Goal: Task Accomplishment & Management: Complete application form

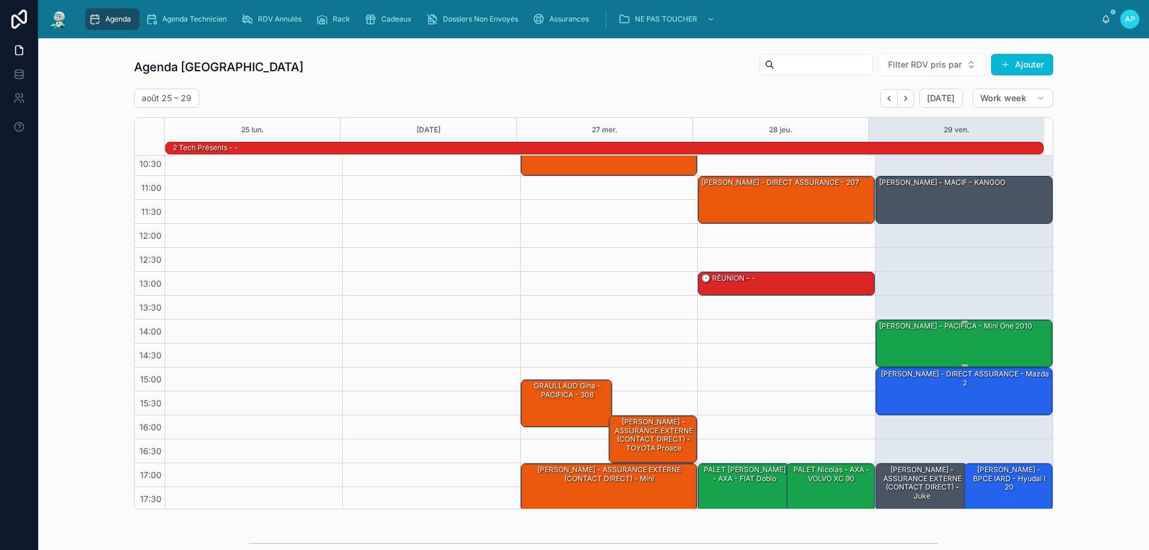
scroll to position [78, 0]
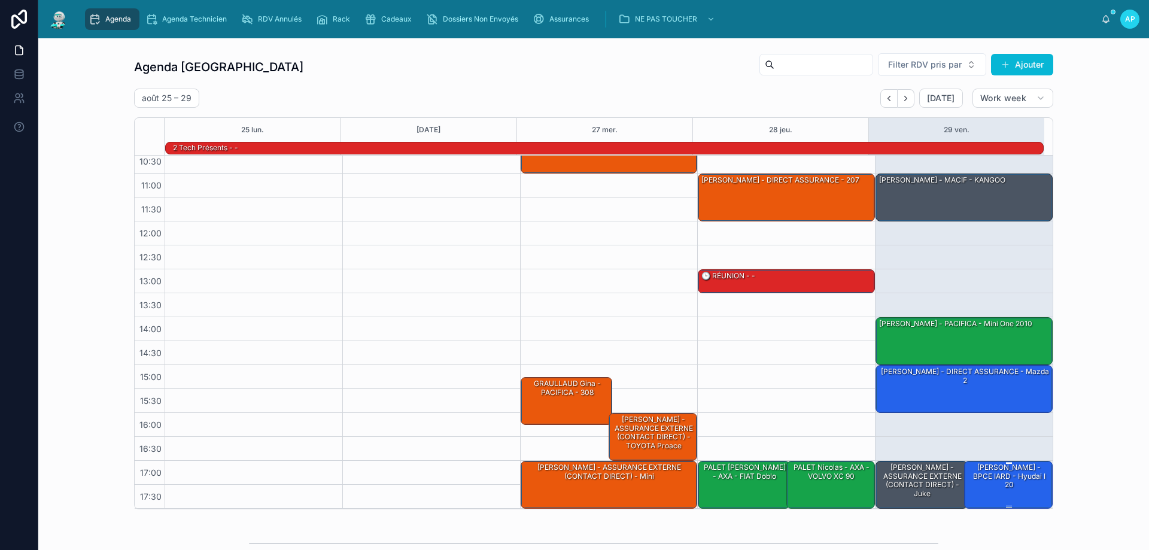
click at [971, 473] on div "[PERSON_NAME] - BPCE IARD - hyudai i 20" at bounding box center [1008, 476] width 85 height 28
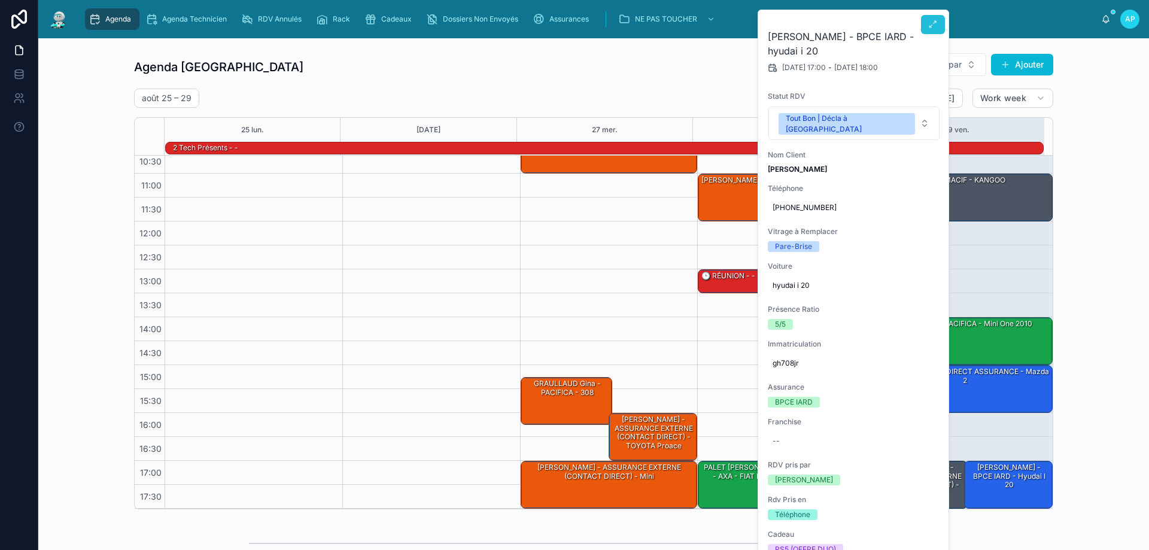
click at [937, 18] on button at bounding box center [933, 24] width 24 height 19
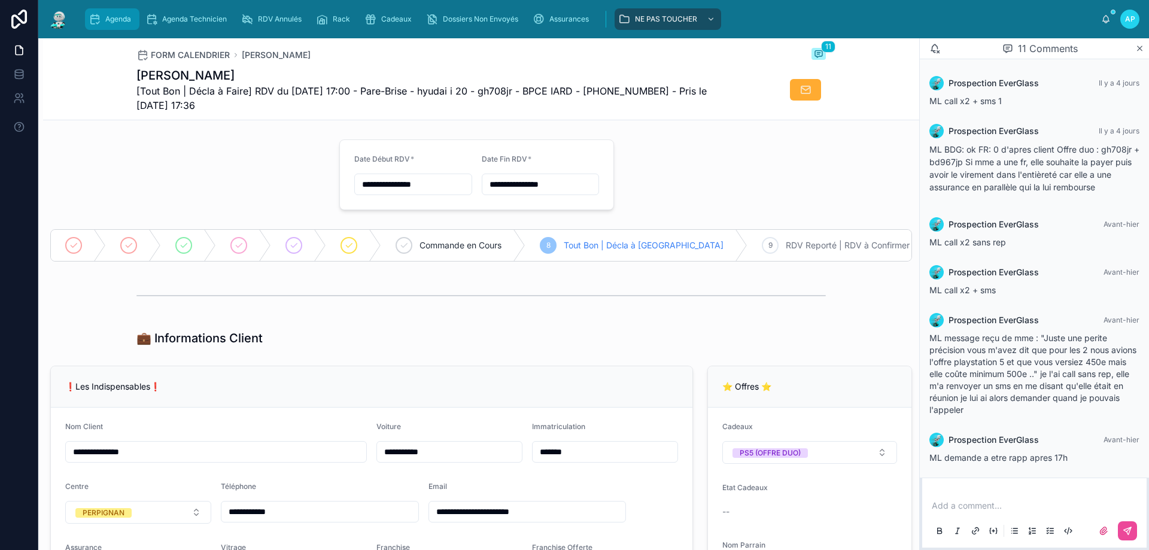
click at [117, 13] on div "Agenda" at bounding box center [112, 19] width 47 height 19
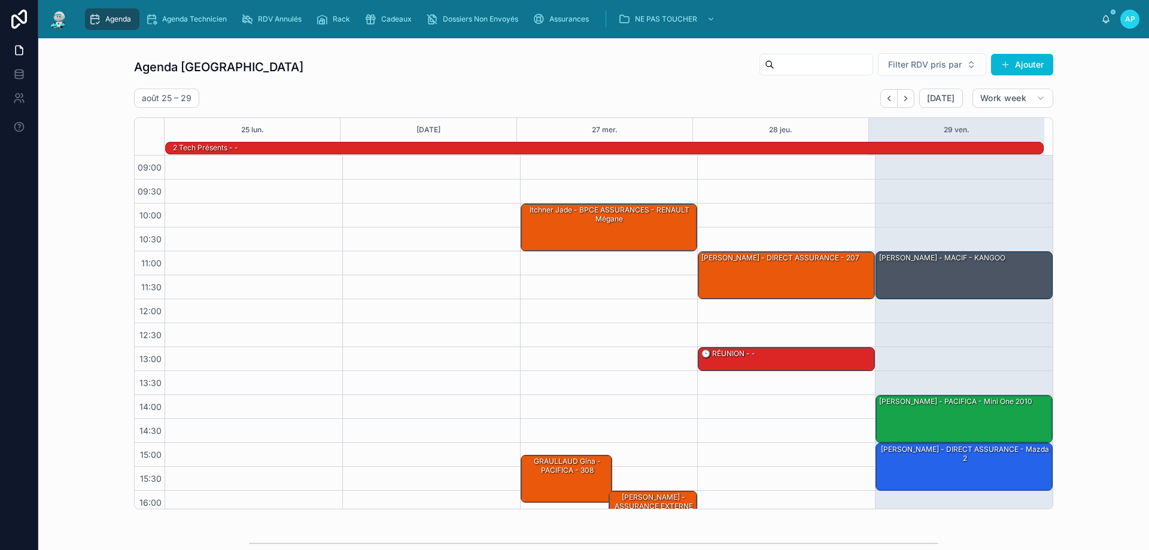
scroll to position [78, 0]
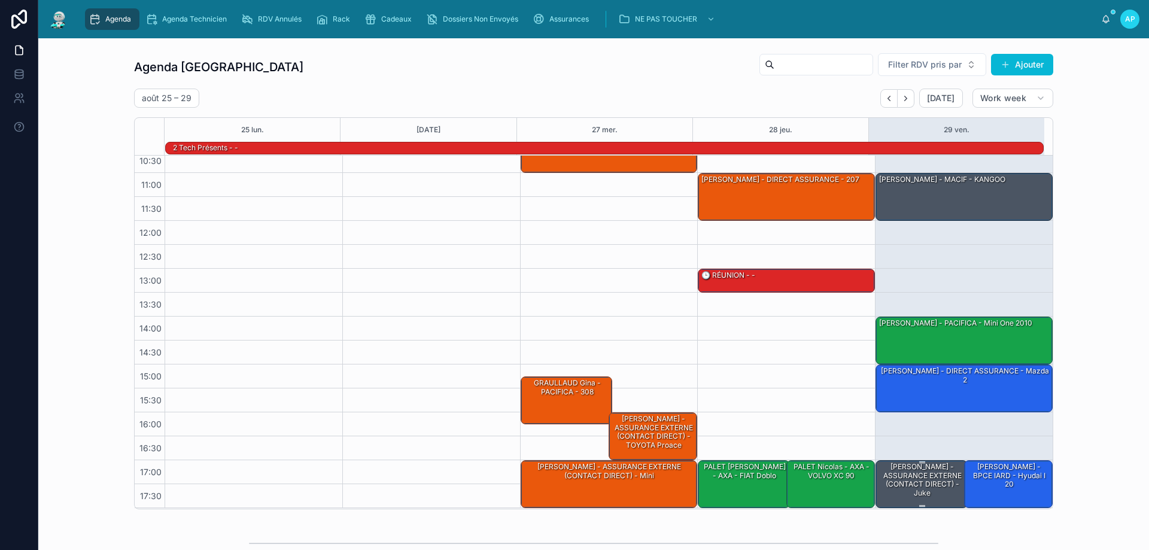
click at [923, 482] on div "[PERSON_NAME] - ASSURANCE EXTERNE (CONTACT DIRECT) - juke" at bounding box center [922, 479] width 89 height 37
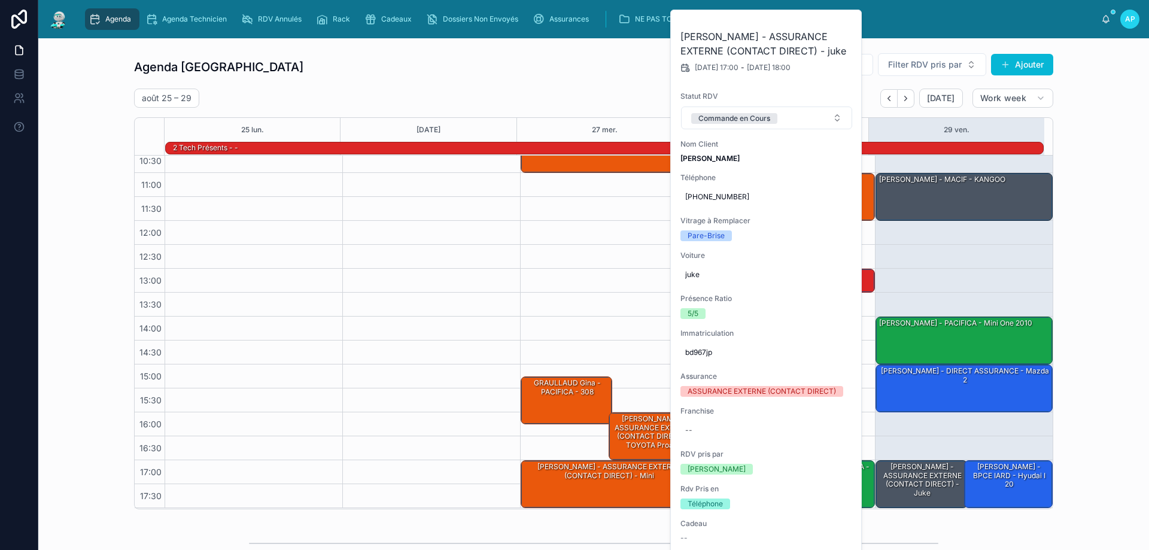
click at [568, 270] on div "10:00 – 11:00 Itchner Jade - BPCE ASSURANCES - RENAULT Mégane 15:15 – 16:15 [PE…" at bounding box center [609, 292] width 178 height 431
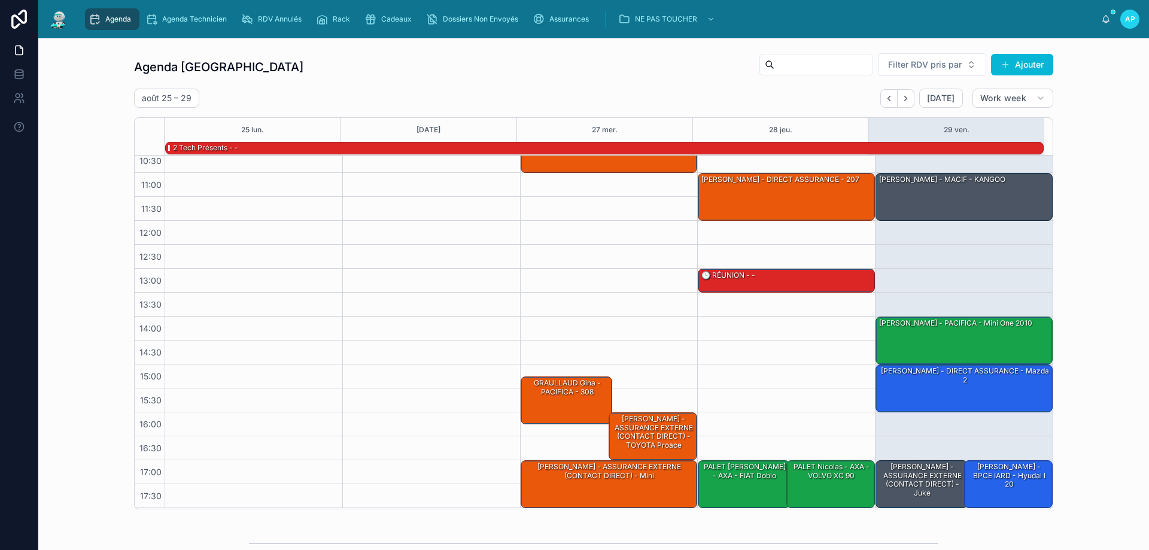
drag, startPoint x: 970, startPoint y: 466, endPoint x: 841, endPoint y: 150, distance: 342.1
click at [966, 466] on div "[PERSON_NAME] - BPCE IARD - hyudai i 20" at bounding box center [1008, 475] width 85 height 28
drag, startPoint x: 998, startPoint y: 489, endPoint x: 989, endPoint y: 481, distance: 12.3
click at [989, 481] on div "[PERSON_NAME] - BPCE IARD - hyudai i 20" at bounding box center [1008, 475] width 85 height 28
click at [975, 492] on div "[PERSON_NAME] - BPCE IARD - hyudai i 20" at bounding box center [1008, 483] width 85 height 45
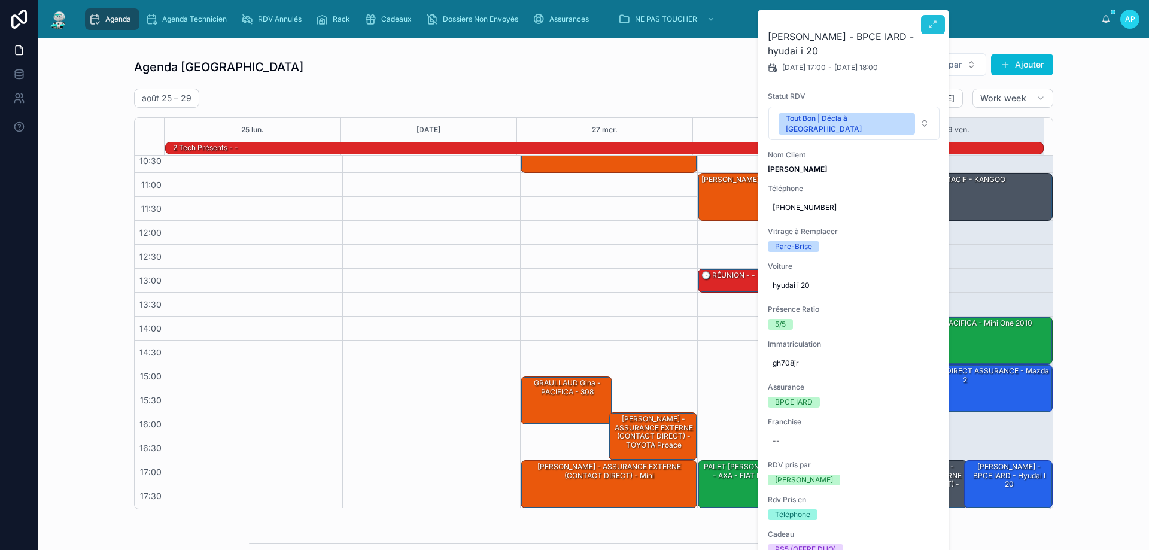
click at [939, 22] on button at bounding box center [933, 24] width 24 height 19
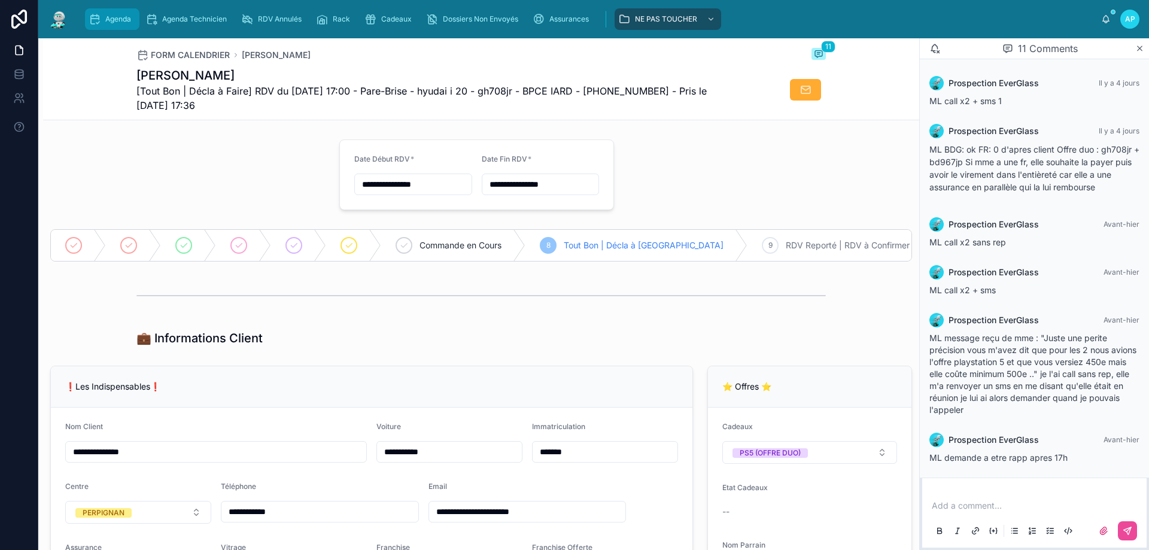
click at [104, 11] on div "Agenda" at bounding box center [112, 19] width 47 height 19
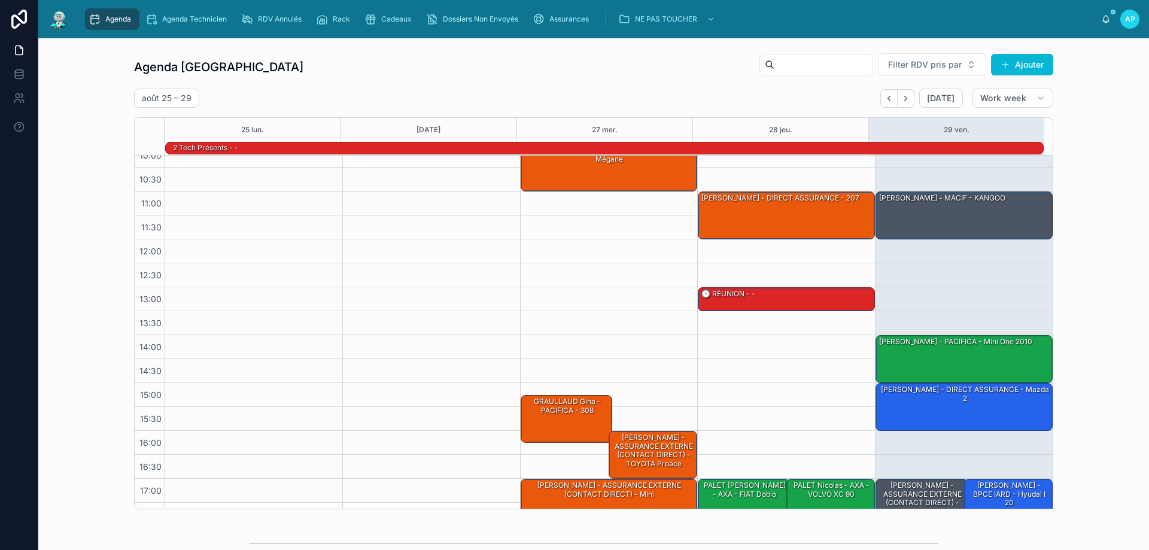
scroll to position [78, 0]
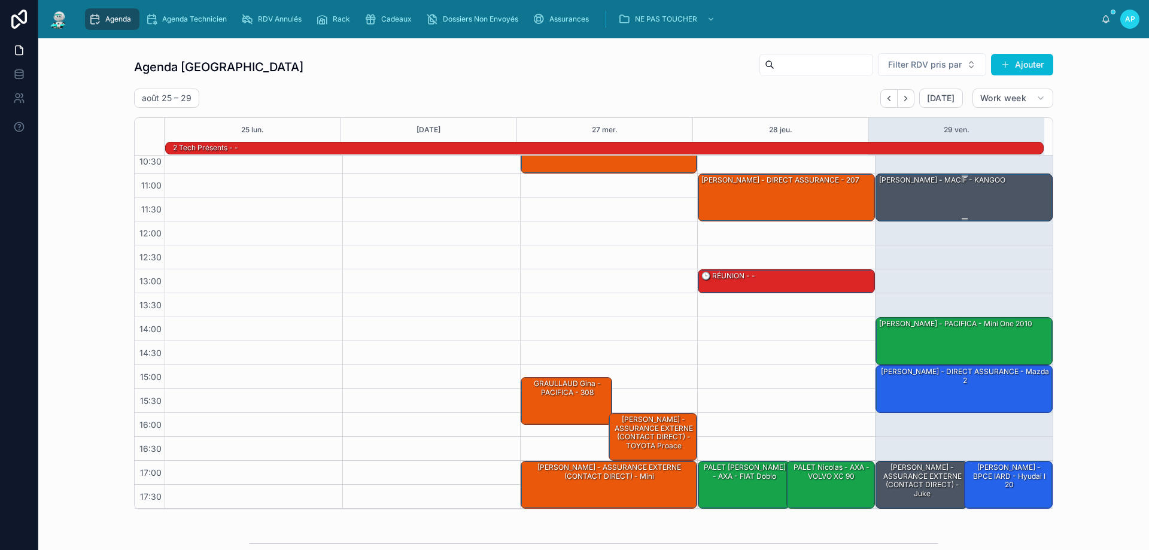
click at [954, 194] on div "[PERSON_NAME] - MACIF - KANGOO" at bounding box center [965, 196] width 174 height 45
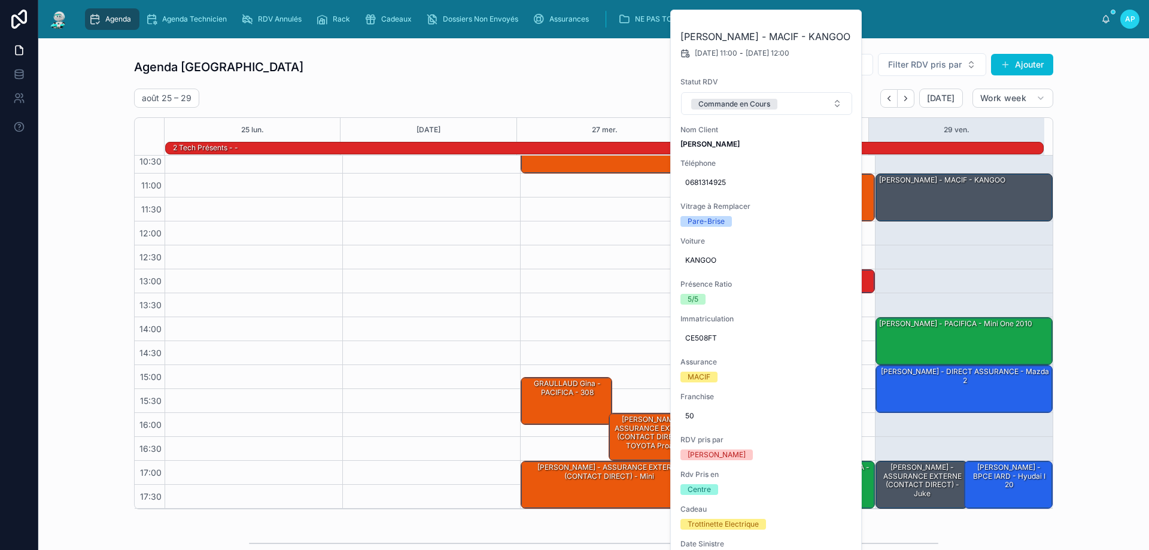
click at [449, 256] on div at bounding box center [431, 293] width 178 height 431
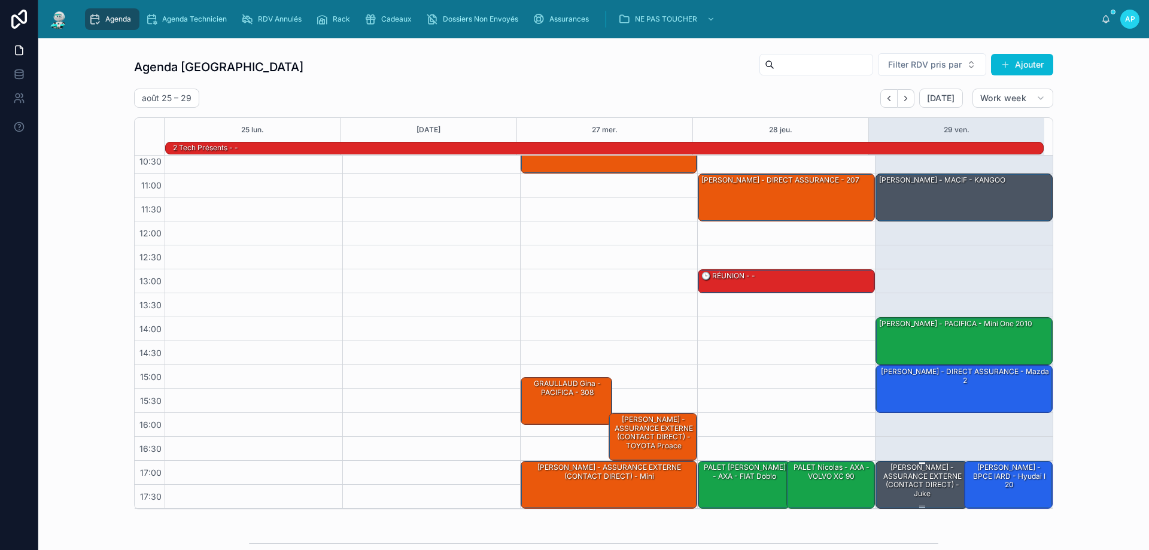
click at [924, 490] on div "[PERSON_NAME] - ASSURANCE EXTERNE (CONTACT DIRECT) - juke" at bounding box center [922, 480] width 89 height 37
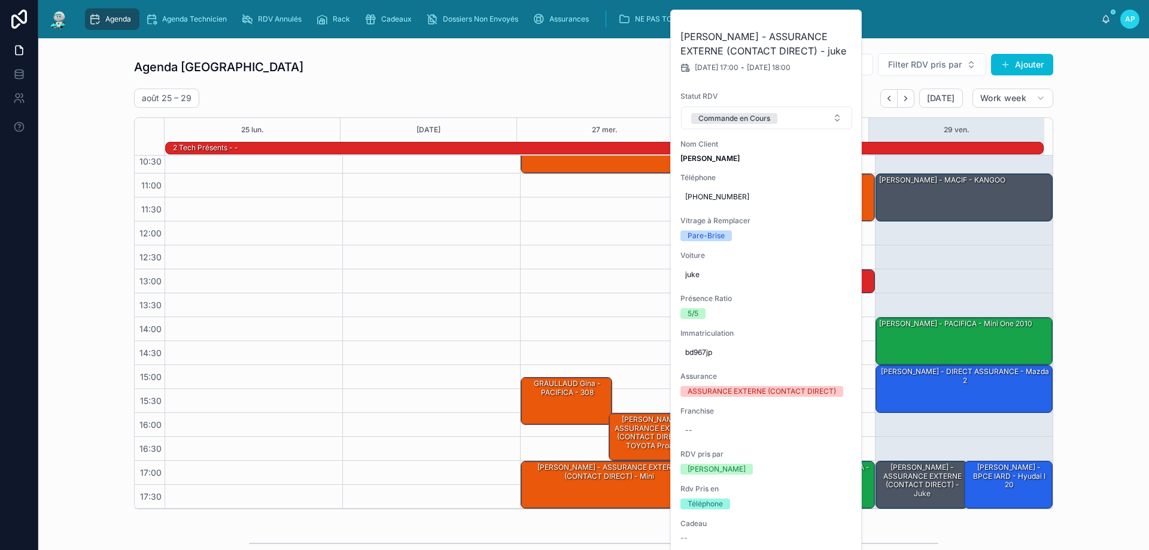
click at [518, 112] on div "[DATE] – [DATE] [DATE] Work week 25 [DATE] mer. 28 jeu. 29 ven. 2 Tech présents…" at bounding box center [593, 299] width 919 height 421
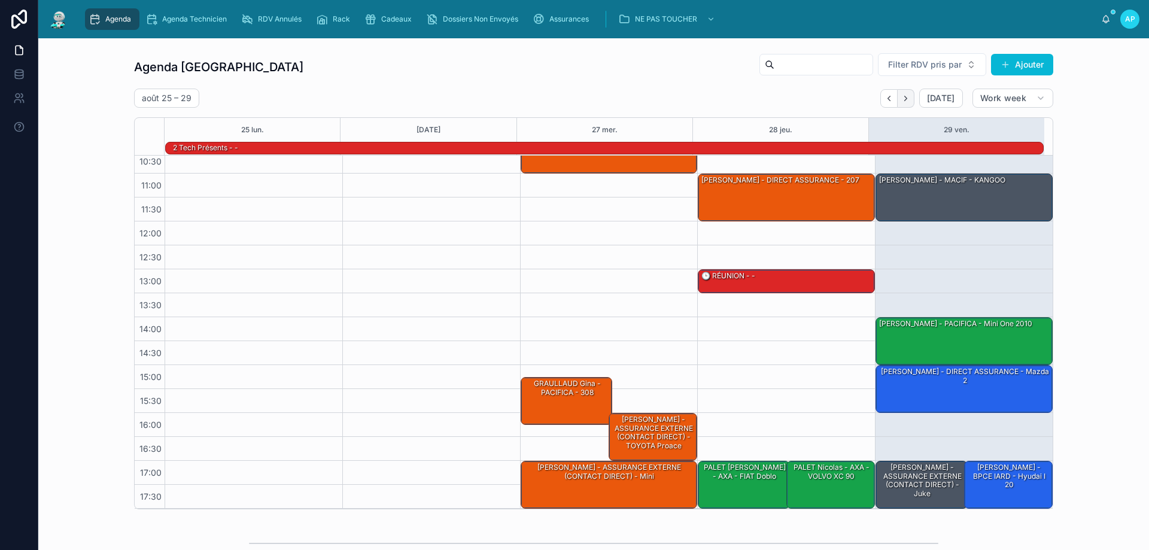
click at [911, 99] on button "Next" at bounding box center [905, 98] width 17 height 19
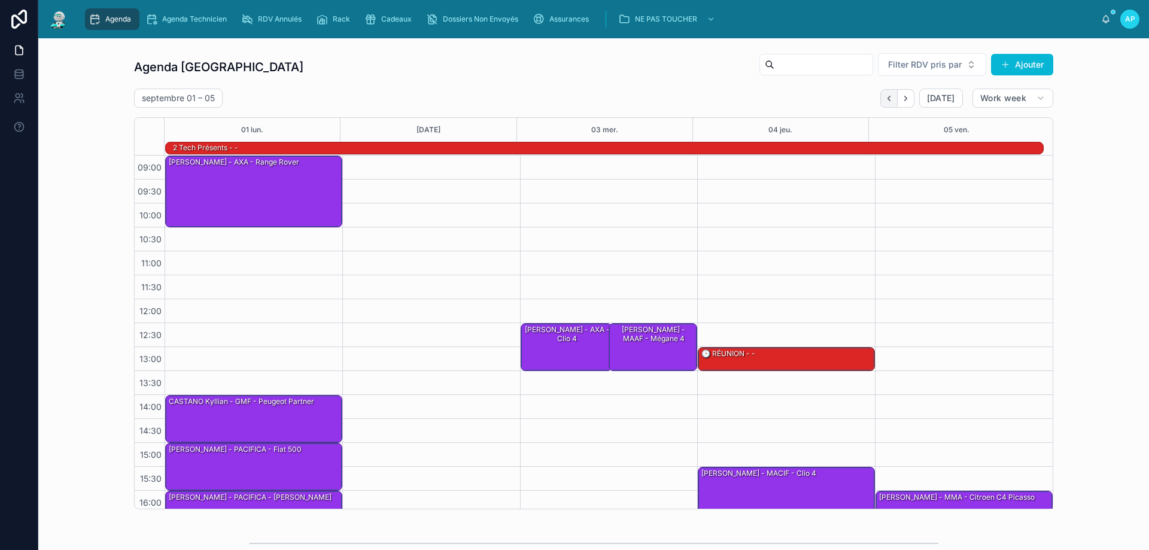
click at [884, 102] on icon "Back" at bounding box center [888, 98] width 9 height 9
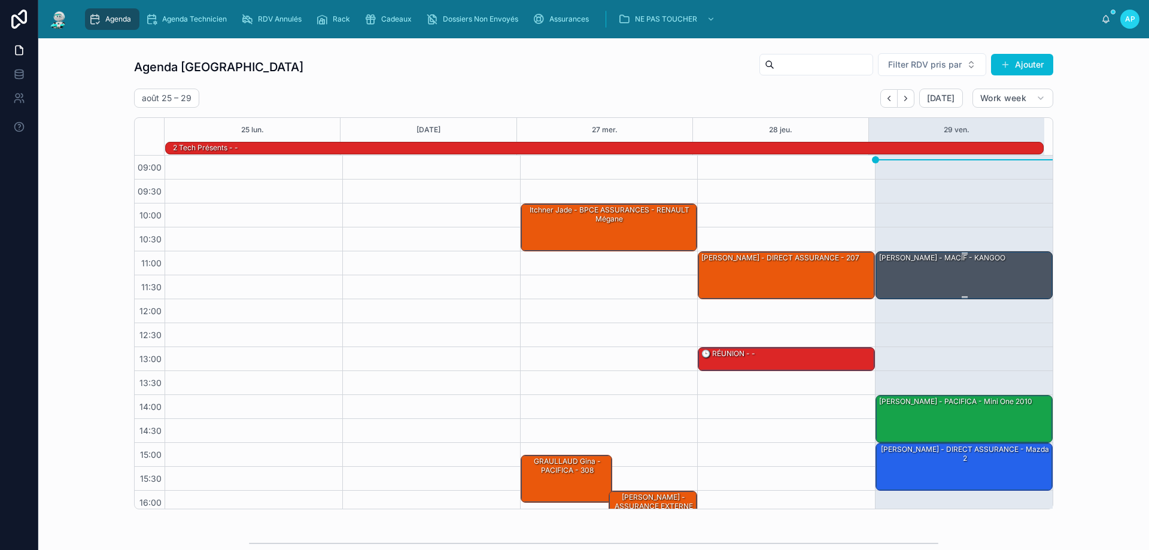
click at [933, 263] on div "[PERSON_NAME] - MACIF - KANGOO" at bounding box center [942, 257] width 129 height 11
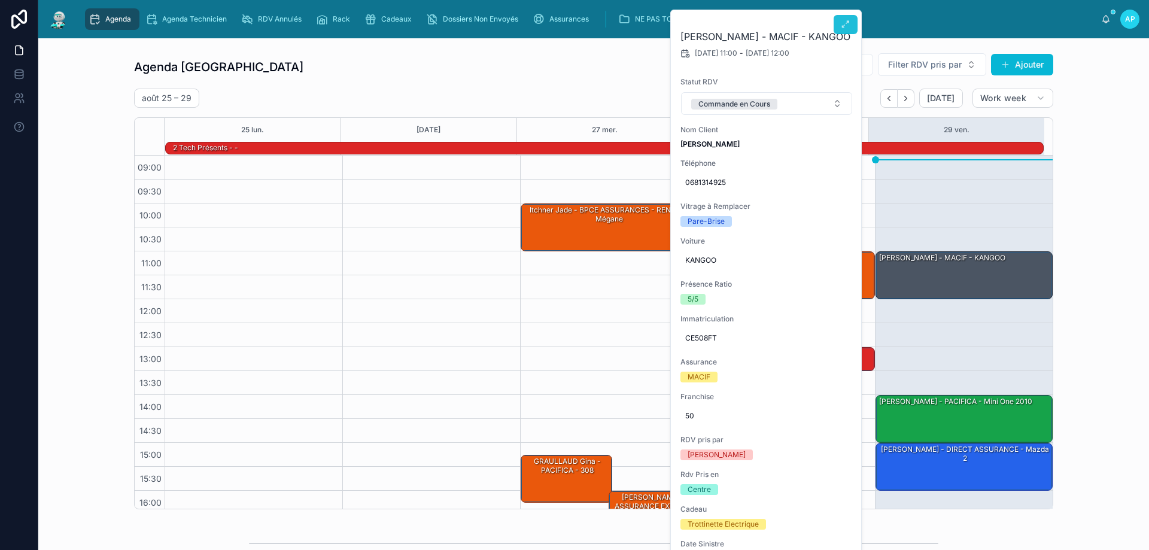
click at [842, 23] on icon at bounding box center [846, 25] width 10 height 10
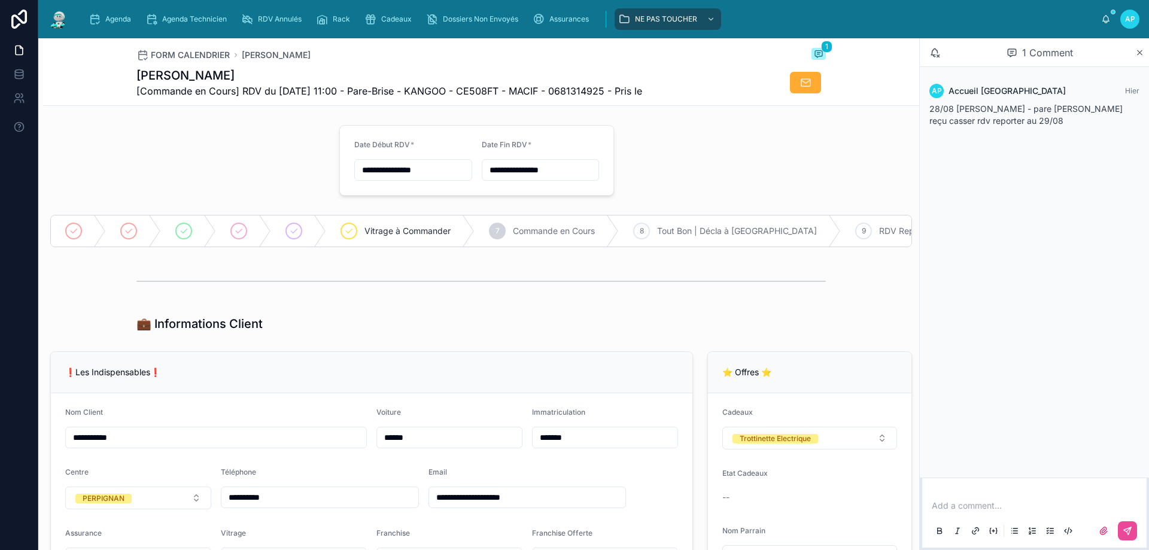
click at [443, 175] on input "**********" at bounding box center [413, 170] width 117 height 17
click at [470, 195] on button at bounding box center [474, 199] width 22 height 22
click at [349, 264] on button "1" at bounding box center [345, 269] width 22 height 22
type input "**********"
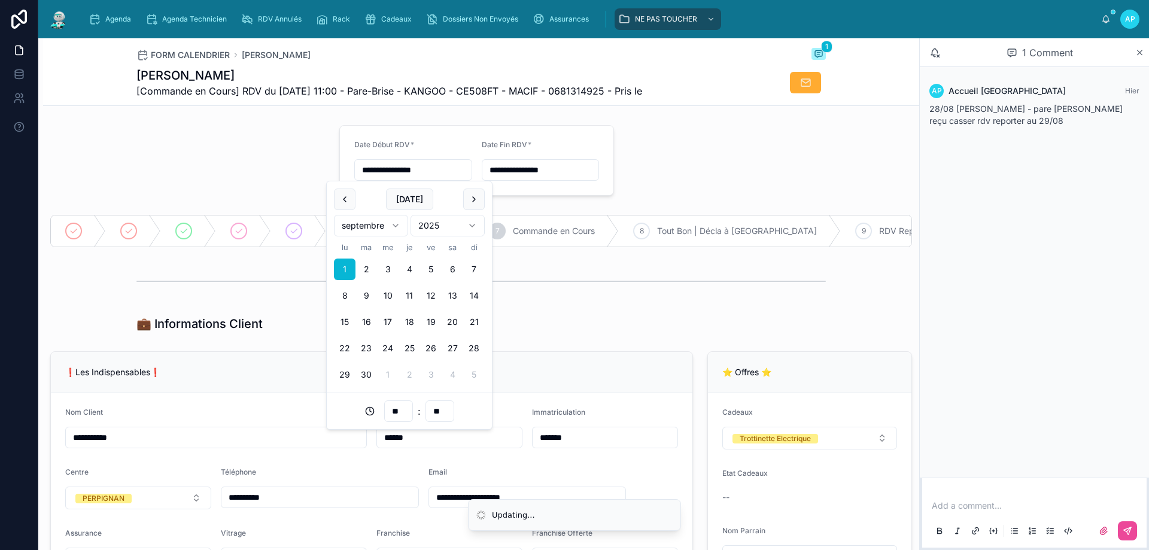
click at [503, 170] on input "**********" at bounding box center [540, 170] width 117 height 17
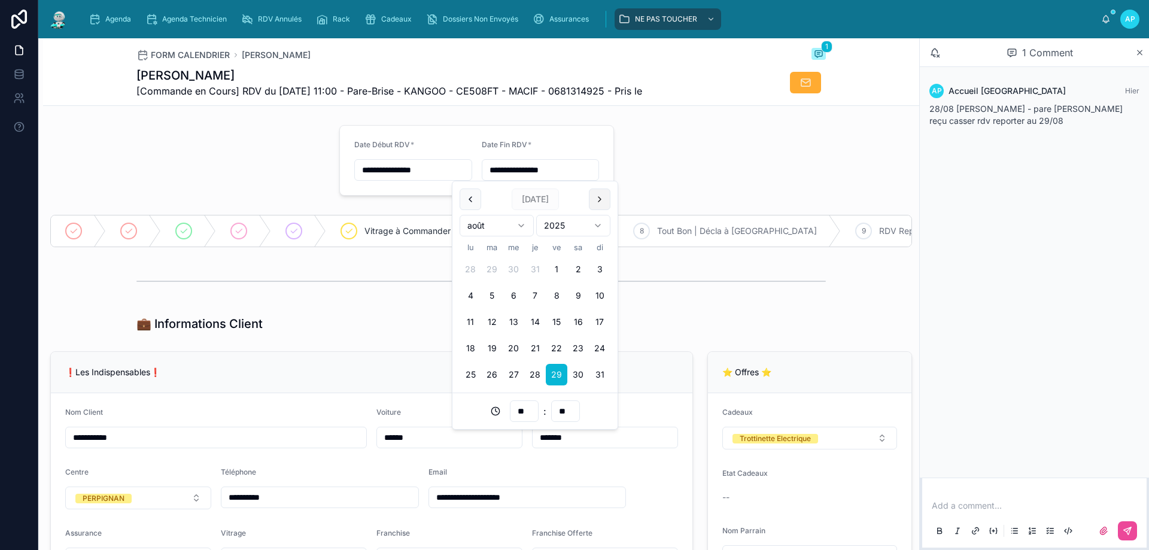
click at [602, 196] on button at bounding box center [600, 199] width 22 height 22
click at [470, 263] on button "1" at bounding box center [470, 269] width 22 height 22
type input "**********"
click at [439, 169] on input "**********" at bounding box center [413, 170] width 117 height 17
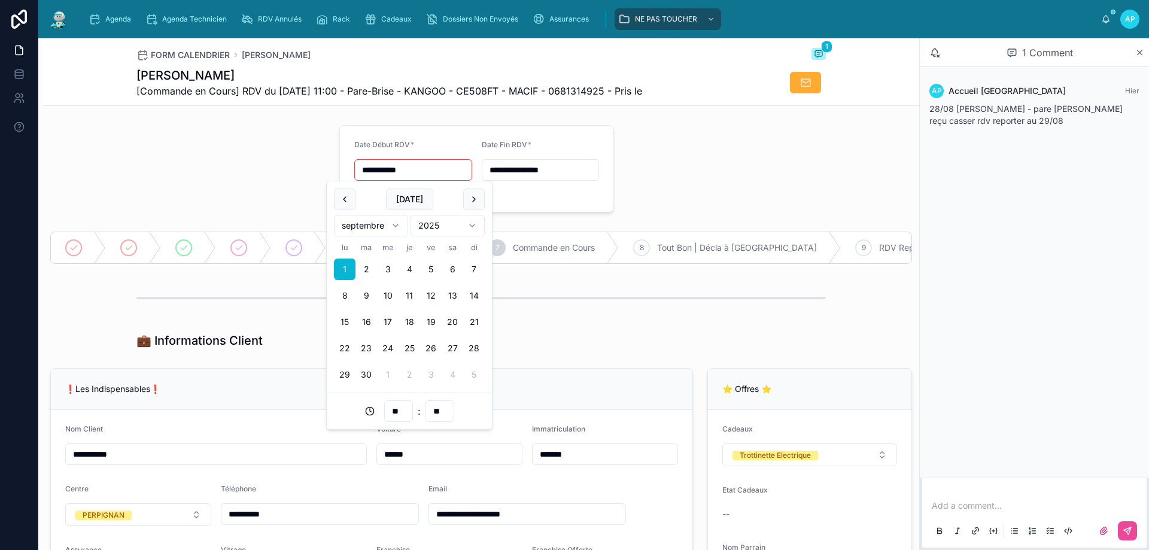
click at [398, 408] on input "**" at bounding box center [399, 411] width 28 height 17
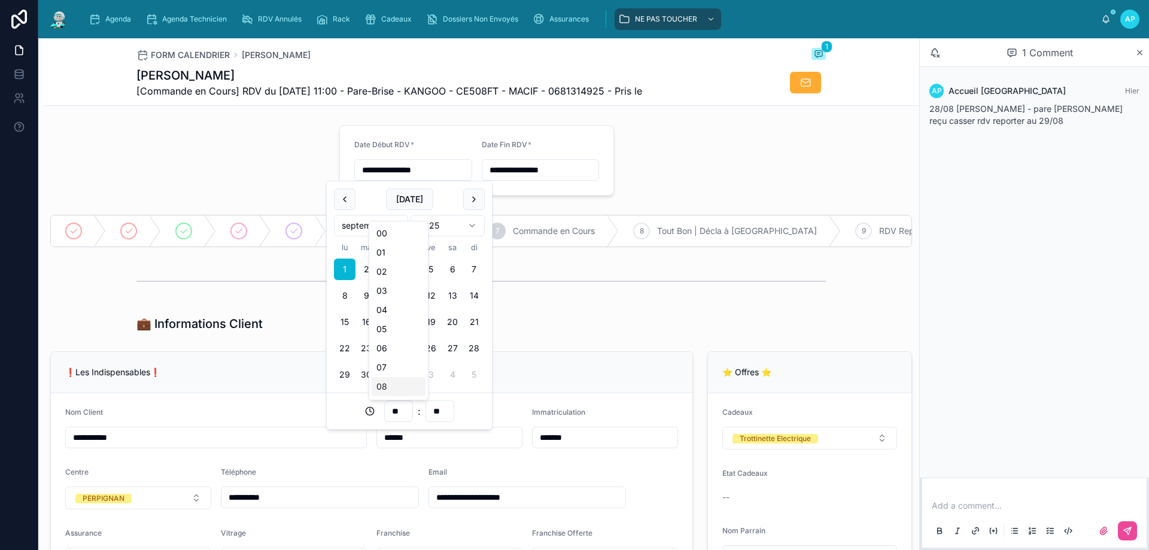
click at [406, 416] on input "**" at bounding box center [399, 411] width 28 height 17
drag, startPoint x: 423, startPoint y: 285, endPoint x: 421, endPoint y: 302, distance: 16.8
click at [402, 410] on input "**" at bounding box center [399, 411] width 28 height 17
click at [389, 349] on div "09" at bounding box center [399, 345] width 54 height 19
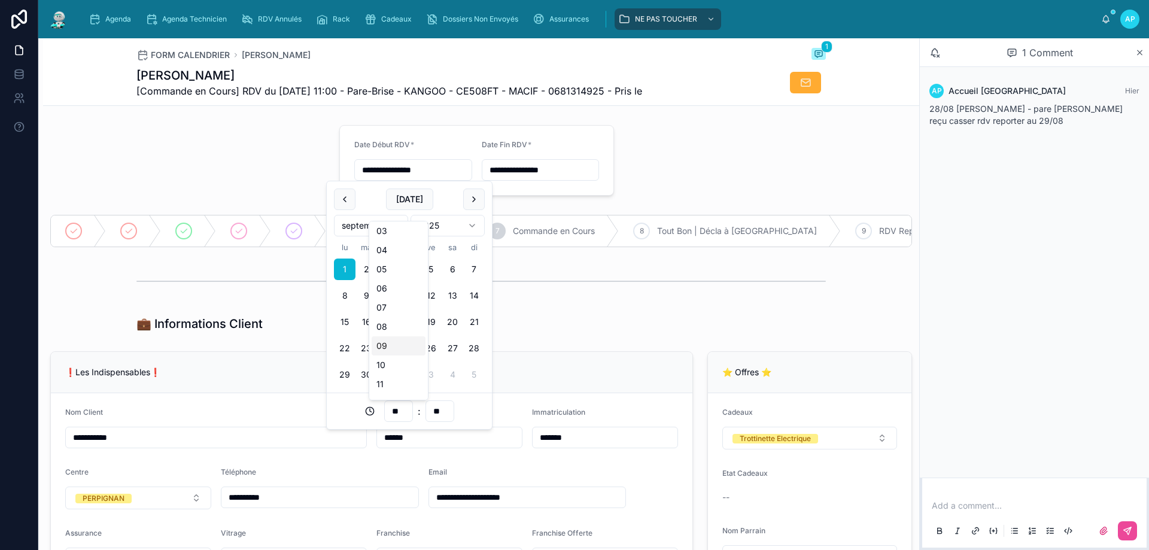
type input "**********"
type input "**"
click at [558, 172] on input "**********" at bounding box center [540, 170] width 117 height 17
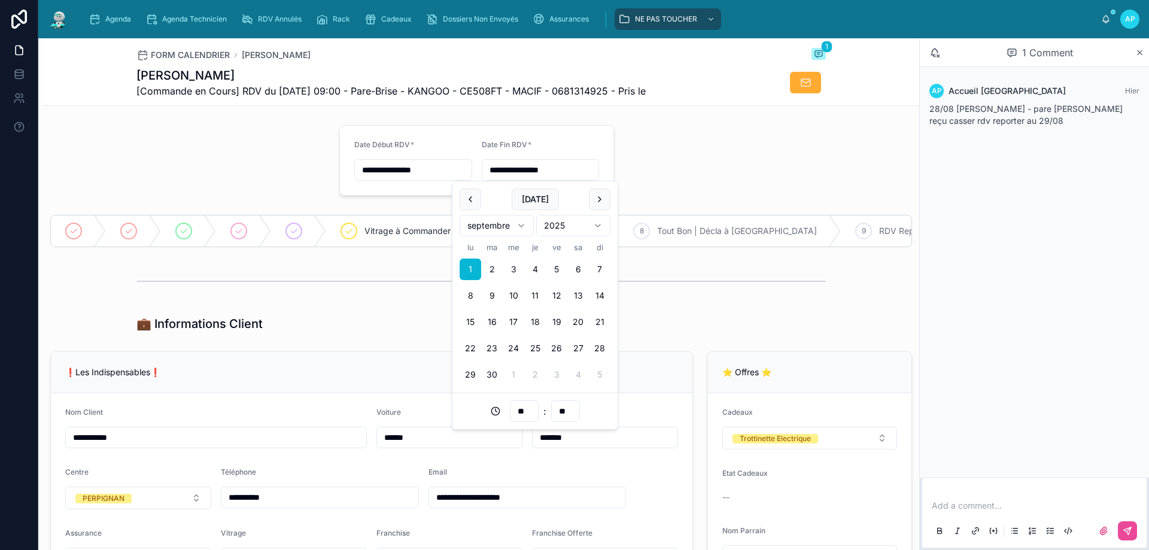
click at [525, 407] on input "**" at bounding box center [524, 411] width 28 height 17
drag, startPoint x: 547, startPoint y: 261, endPoint x: 550, endPoint y: 275, distance: 14.1
click at [531, 407] on input "**" at bounding box center [524, 411] width 28 height 17
drag, startPoint x: 551, startPoint y: 267, endPoint x: 551, endPoint y: 279, distance: 12.0
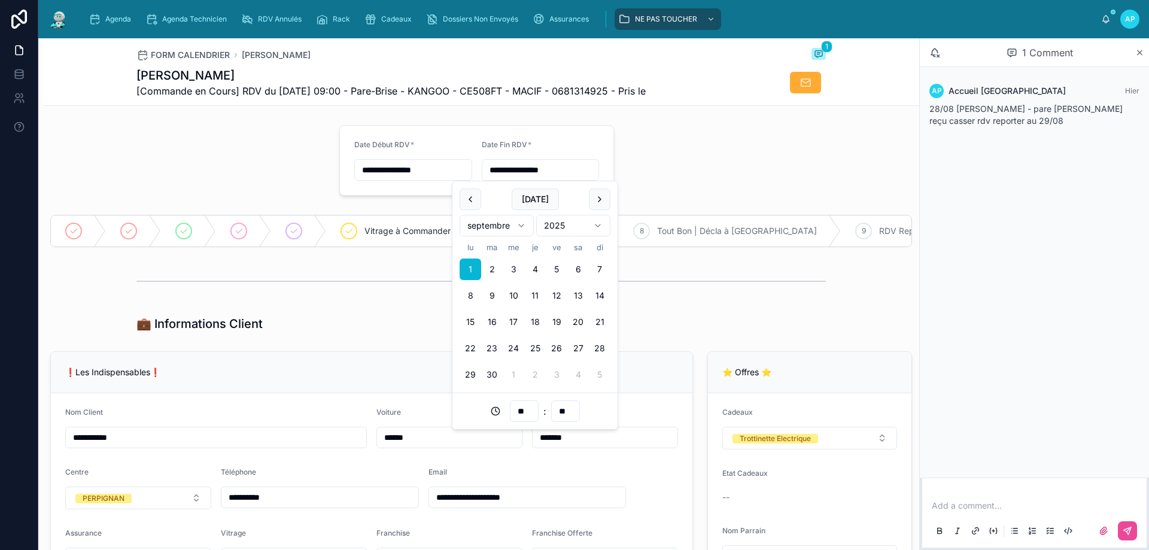
click at [533, 410] on input "**" at bounding box center [524, 411] width 28 height 17
type input "*"
type input "**********"
type input "**"
type input "**********"
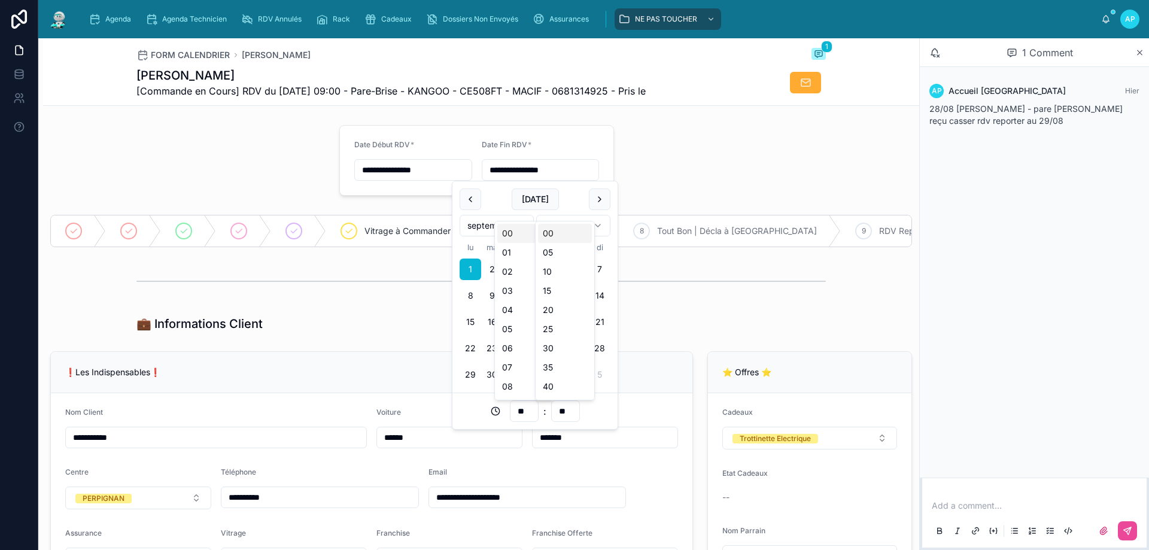
type input "**"
type input "**********"
type input "**"
click at [654, 321] on div "💼 Informations Client" at bounding box center [481, 324] width 876 height 26
click at [985, 509] on p at bounding box center [1037, 506] width 210 height 12
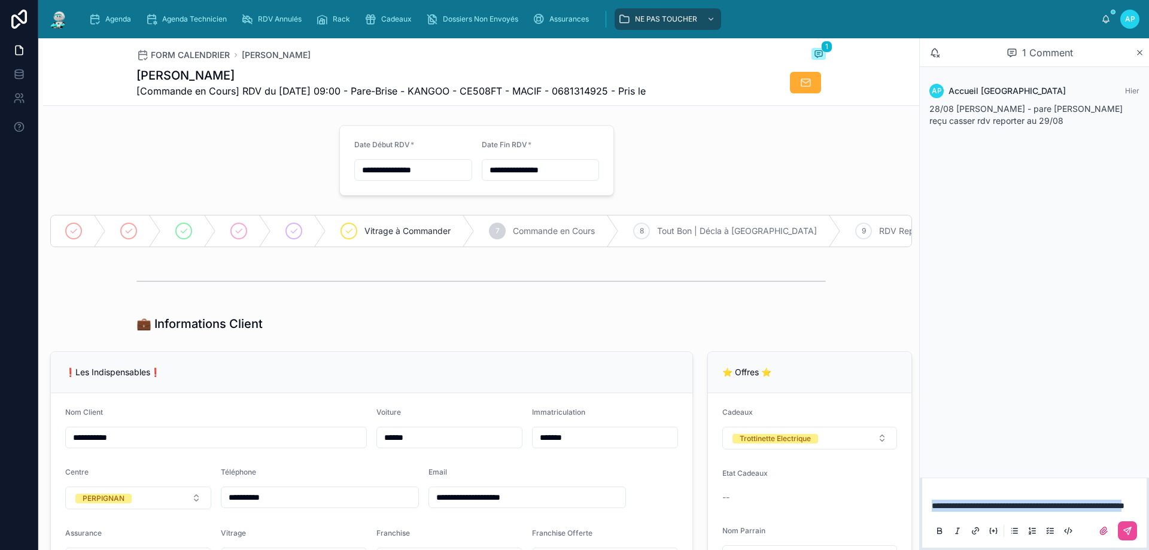
drag, startPoint x: 966, startPoint y: 506, endPoint x: 915, endPoint y: 495, distance: 51.5
click at [915, 495] on div "**********" at bounding box center [593, 294] width 1110 height 512
copy span "**********"
click at [1124, 527] on icon at bounding box center [1127, 531] width 10 height 10
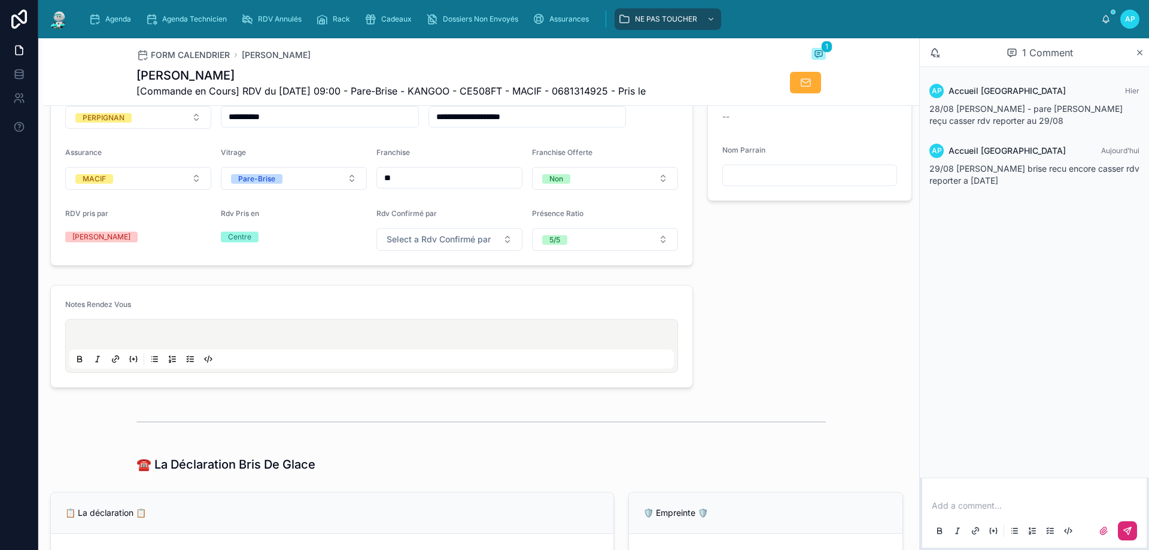
scroll to position [374, 0]
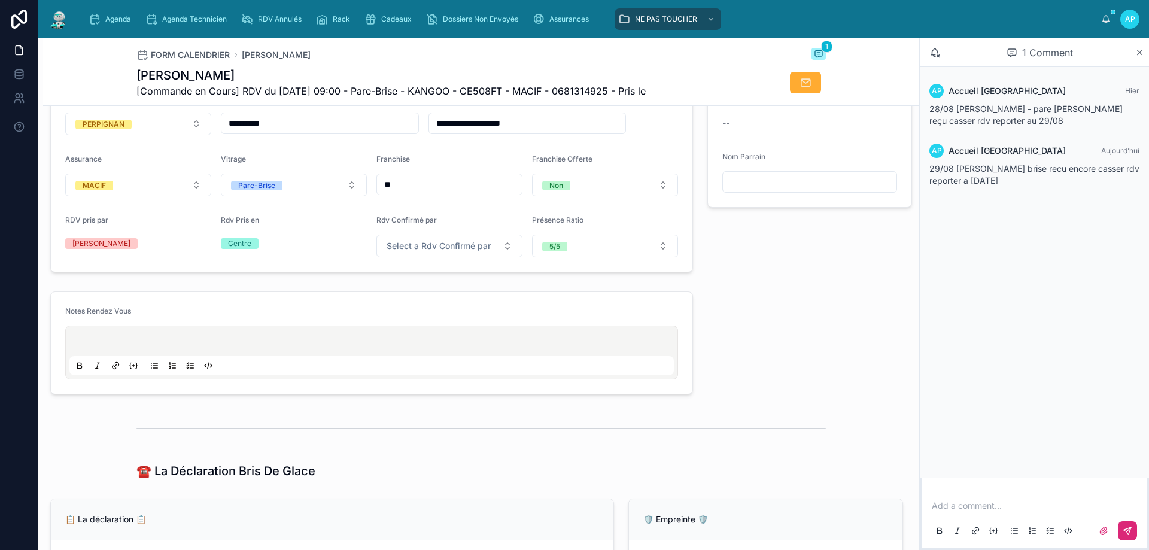
click at [163, 343] on div at bounding box center [371, 352] width 604 height 45
drag, startPoint x: 162, startPoint y: 342, endPoint x: 138, endPoint y: 342, distance: 23.9
click at [138, 342] on div at bounding box center [371, 352] width 604 height 45
click at [133, 346] on p at bounding box center [374, 343] width 604 height 12
click at [87, 10] on link "Agenda" at bounding box center [112, 19] width 54 height 22
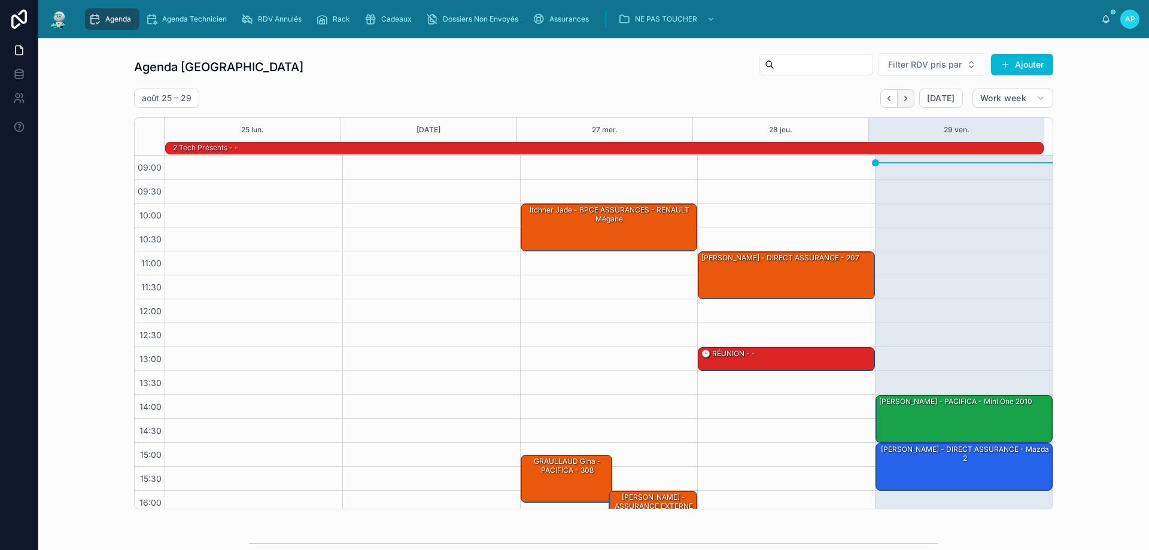
click at [904, 99] on icon "Next" at bounding box center [905, 98] width 2 height 5
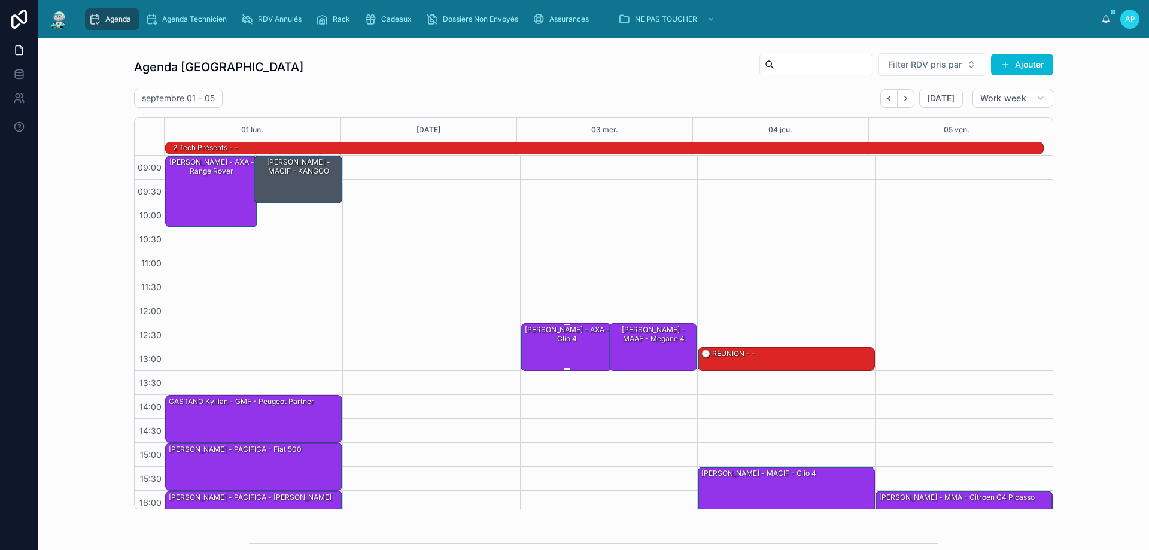
click at [577, 342] on div "[PERSON_NAME] - AXA - Clio 4" at bounding box center [567, 334] width 89 height 20
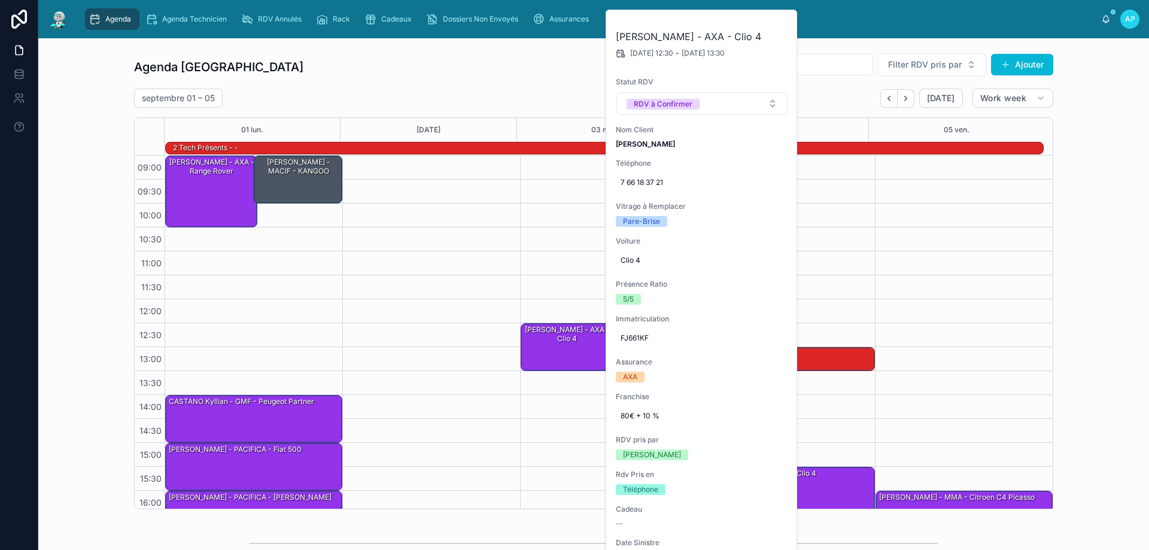
click at [548, 267] on div "12:30 – 13:30 [PERSON_NAME] - AXA - Clio 4 12:30 – 13:30 [PERSON_NAME] - MAAF -…" at bounding box center [609, 371] width 178 height 431
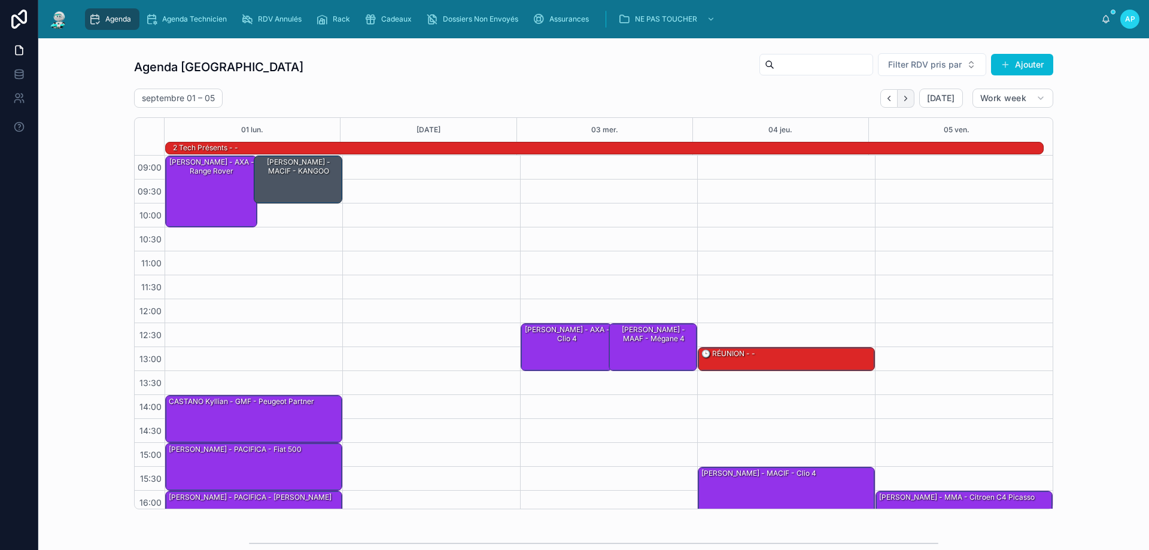
click at [905, 97] on icon "Next" at bounding box center [905, 98] width 9 height 9
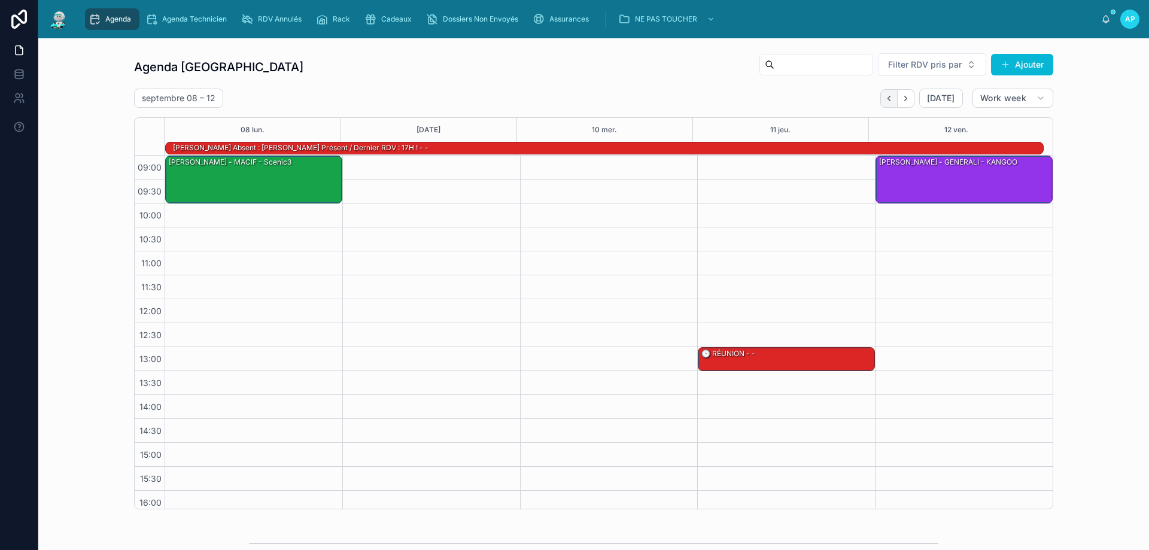
click at [885, 106] on button "Back" at bounding box center [888, 98] width 17 height 19
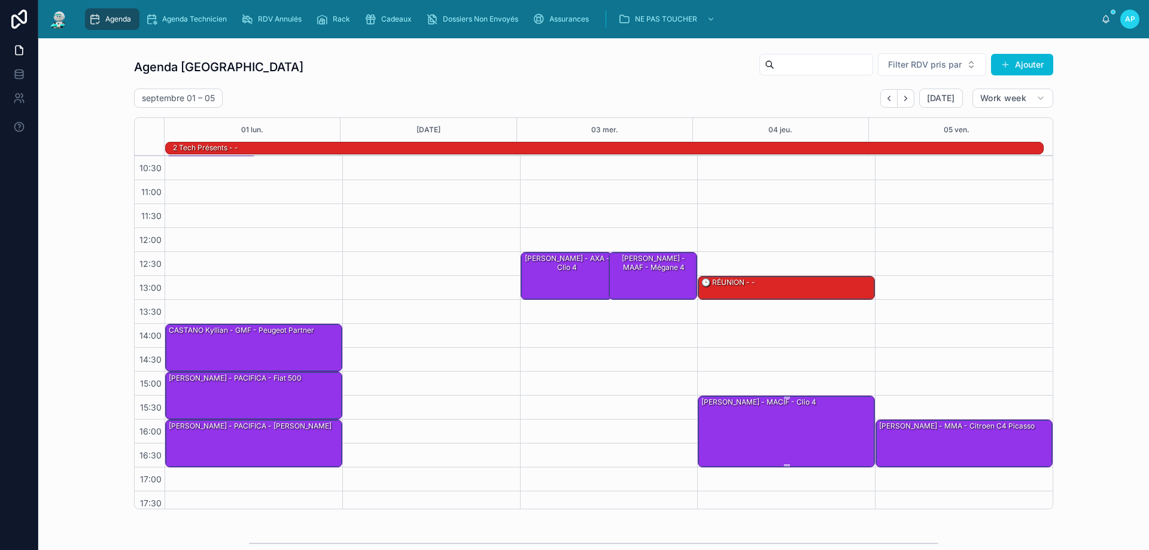
scroll to position [78, 0]
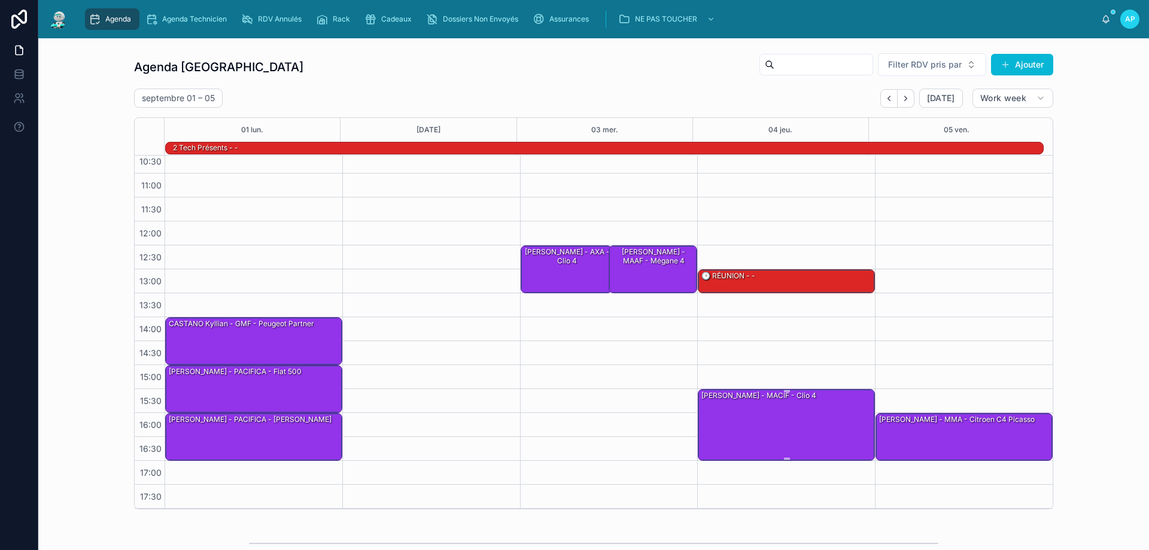
click at [805, 418] on div "[PERSON_NAME] - MACIF - Clio 4" at bounding box center [787, 423] width 174 height 69
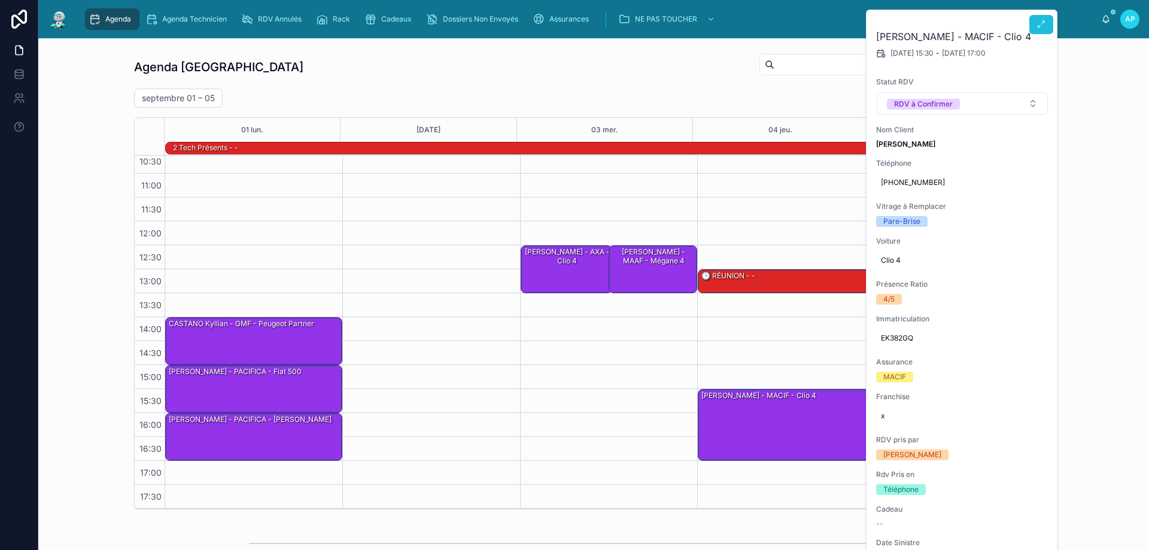
click at [1043, 26] on icon at bounding box center [1041, 25] width 10 height 10
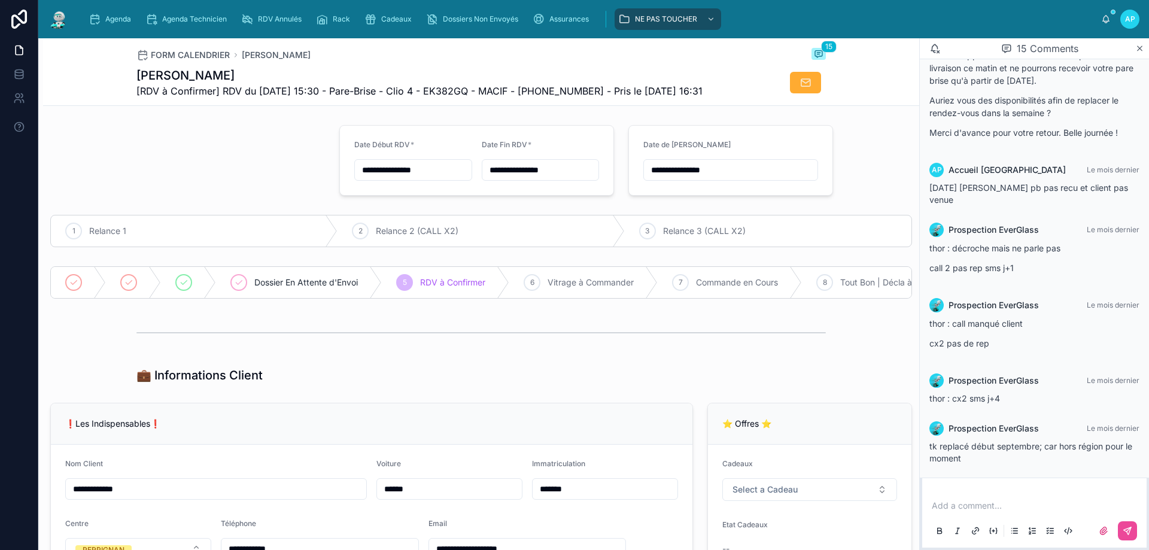
scroll to position [692, 0]
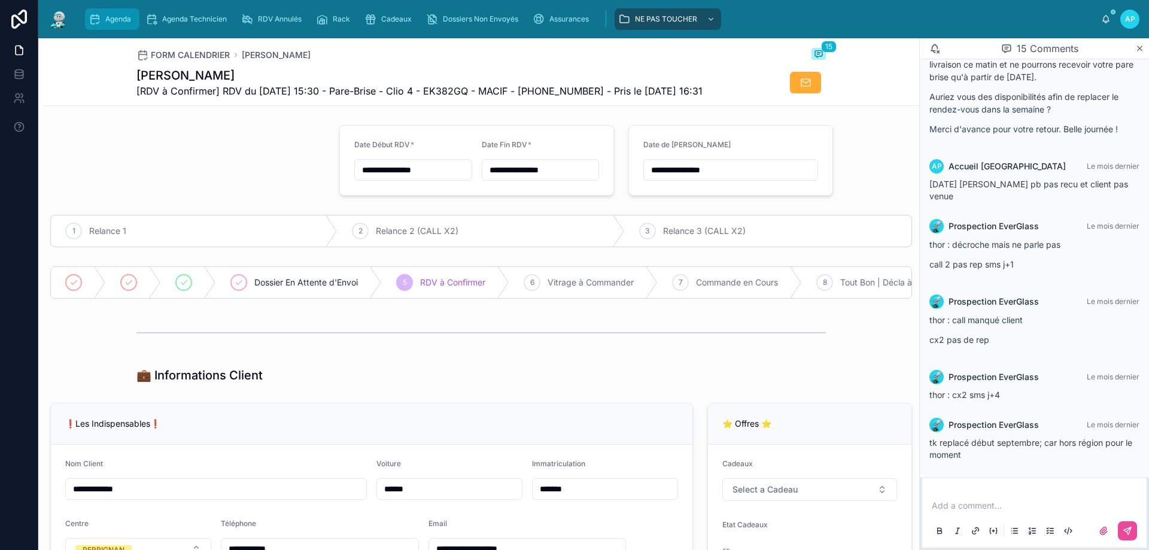
click at [132, 10] on div "Agenda" at bounding box center [112, 19] width 47 height 19
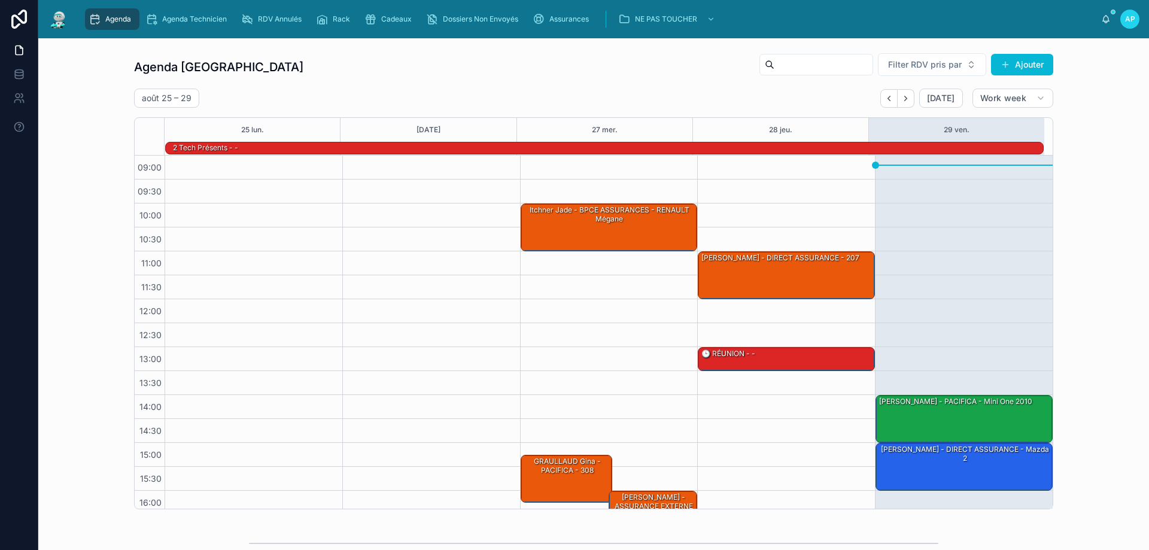
scroll to position [78, 0]
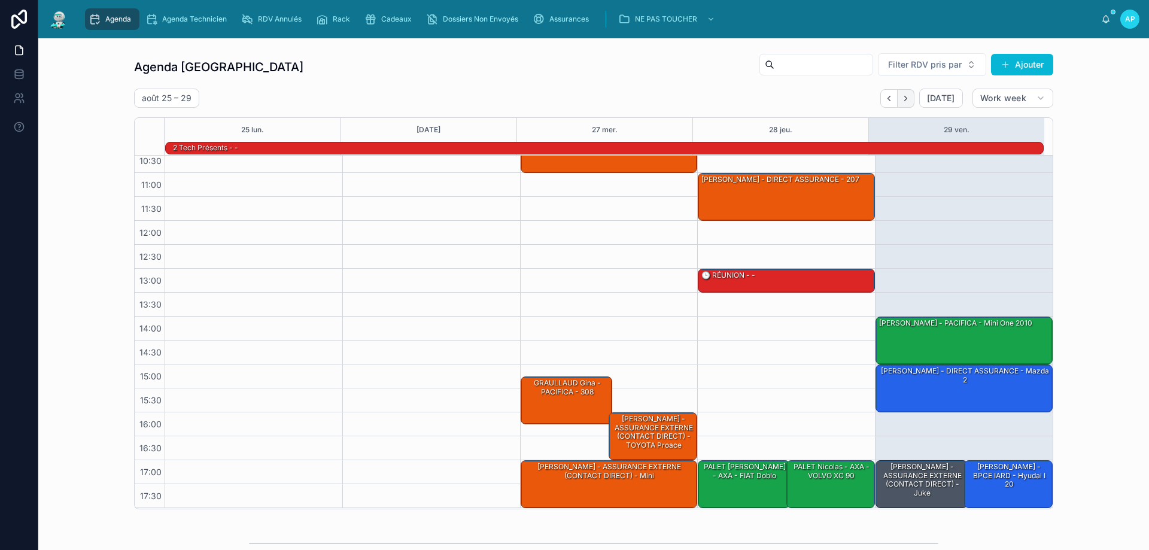
click at [901, 96] on icon "Next" at bounding box center [905, 98] width 9 height 9
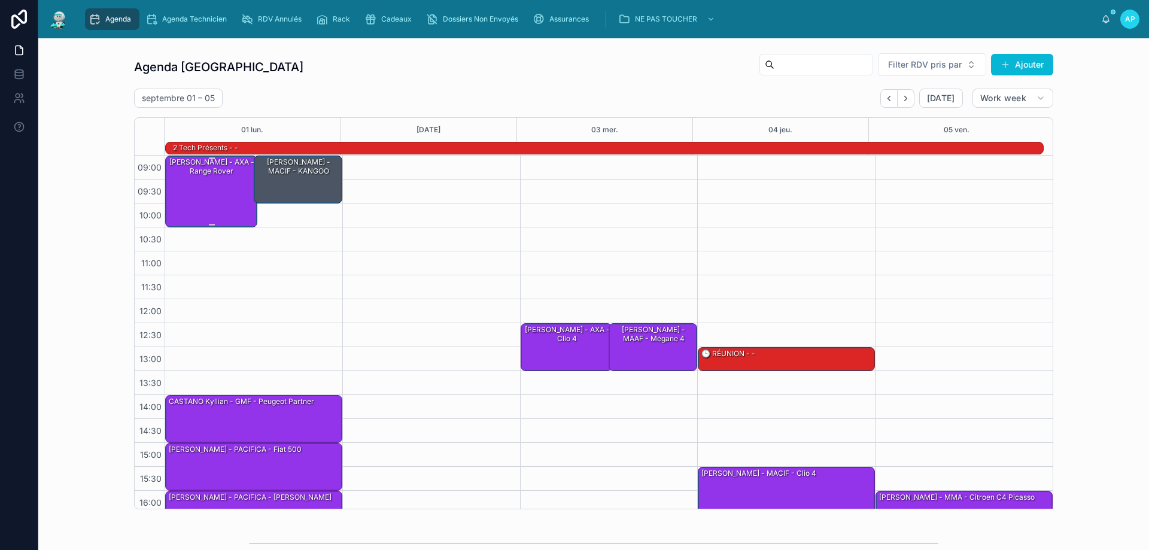
click at [211, 190] on div "[PERSON_NAME] - AXA - Range rover" at bounding box center [212, 190] width 89 height 69
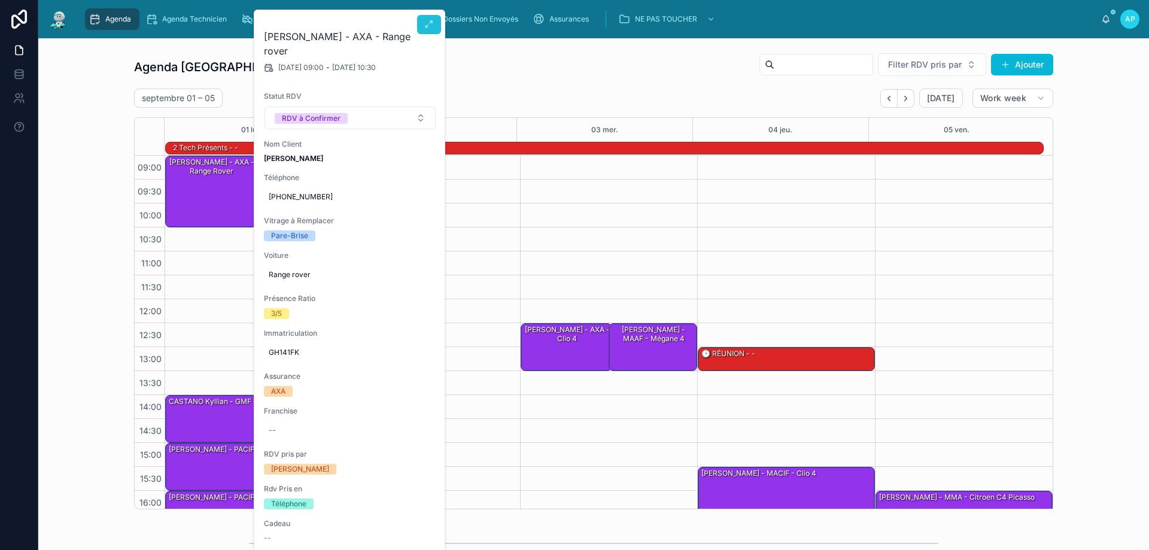
click at [430, 25] on icon at bounding box center [429, 25] width 10 height 10
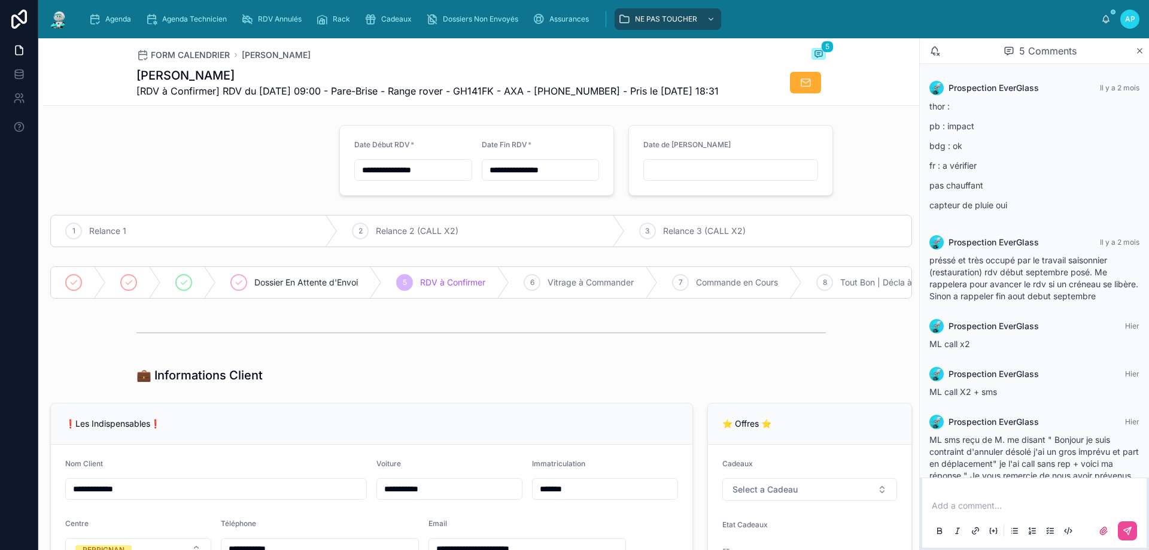
scroll to position [45, 0]
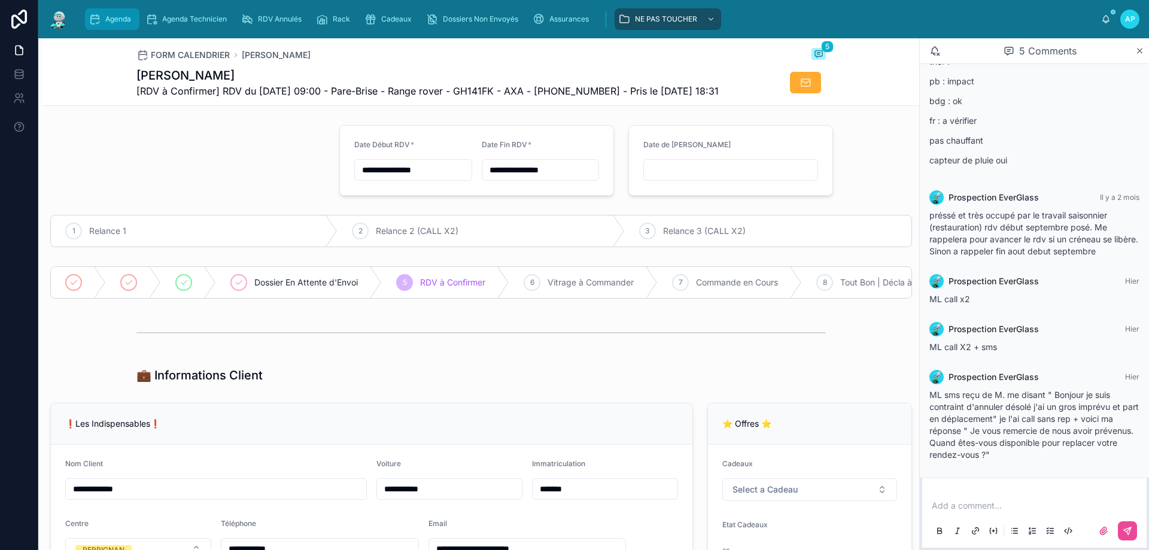
click at [90, 19] on icon "scrollable content" at bounding box center [95, 19] width 12 height 12
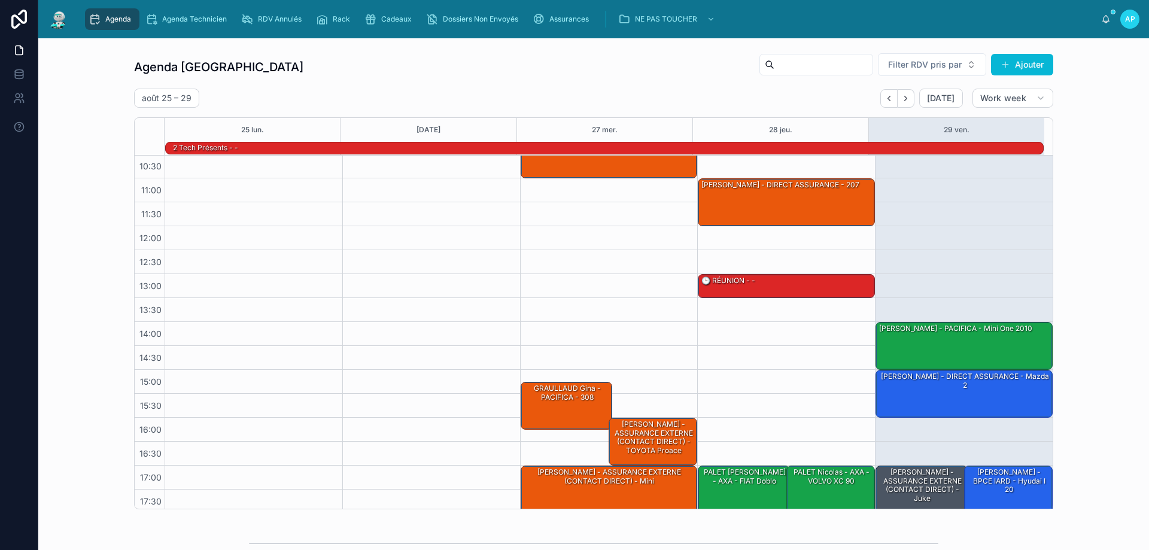
scroll to position [78, 0]
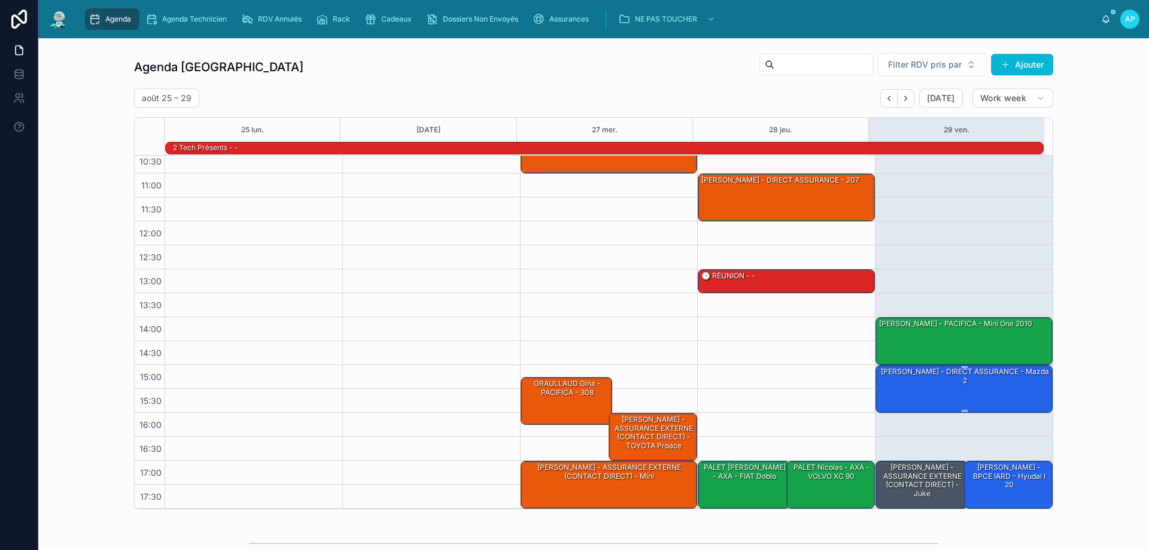
click at [970, 386] on div "[PERSON_NAME] - DIRECT ASSURANCE - Mazda 2" at bounding box center [965, 376] width 174 height 21
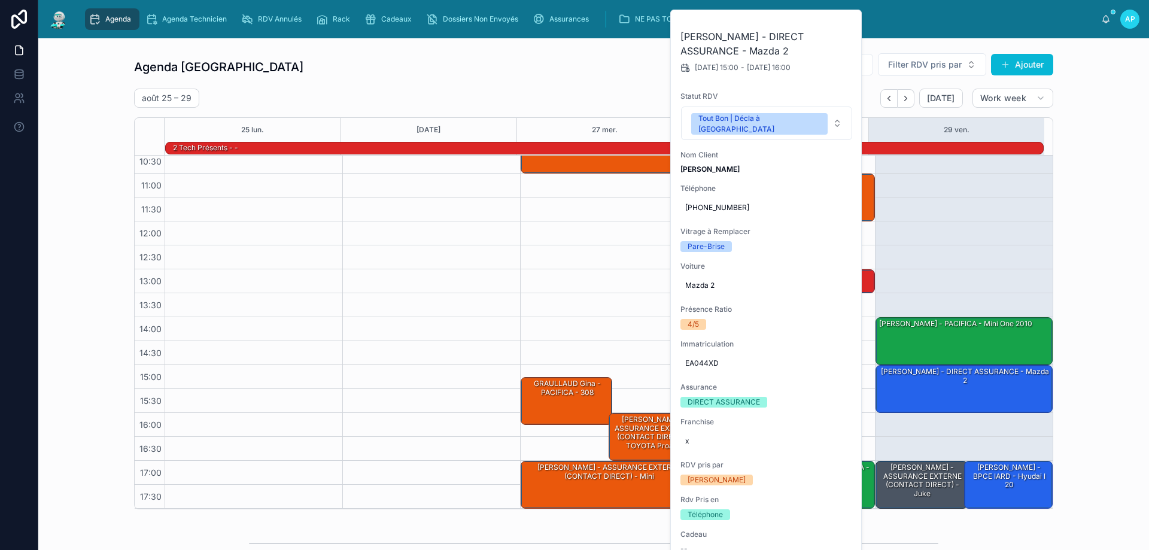
click at [0, 0] on button at bounding box center [0, 0] width 0 height 0
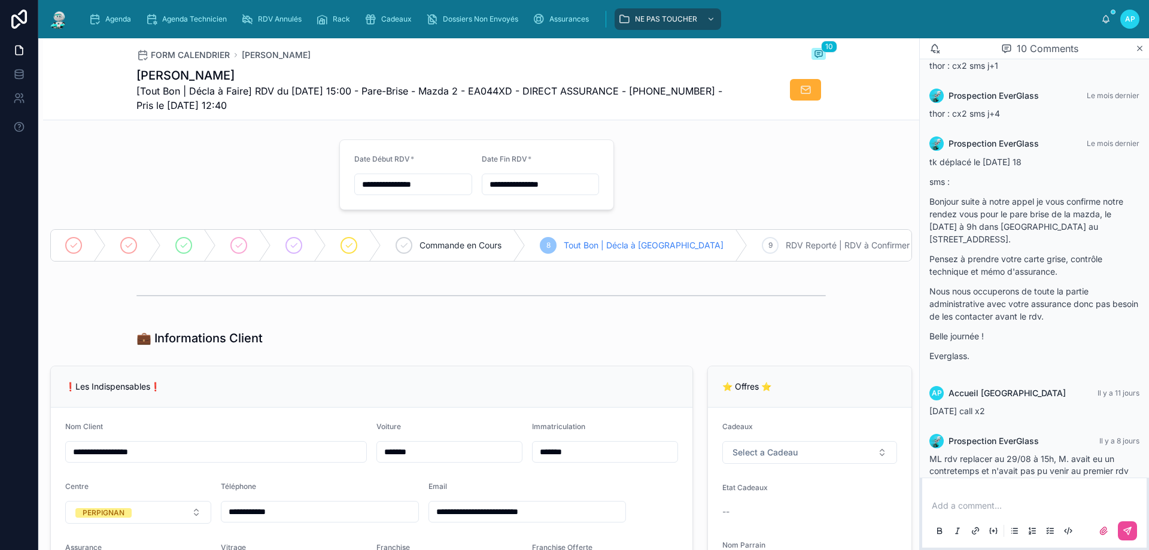
scroll to position [401, 0]
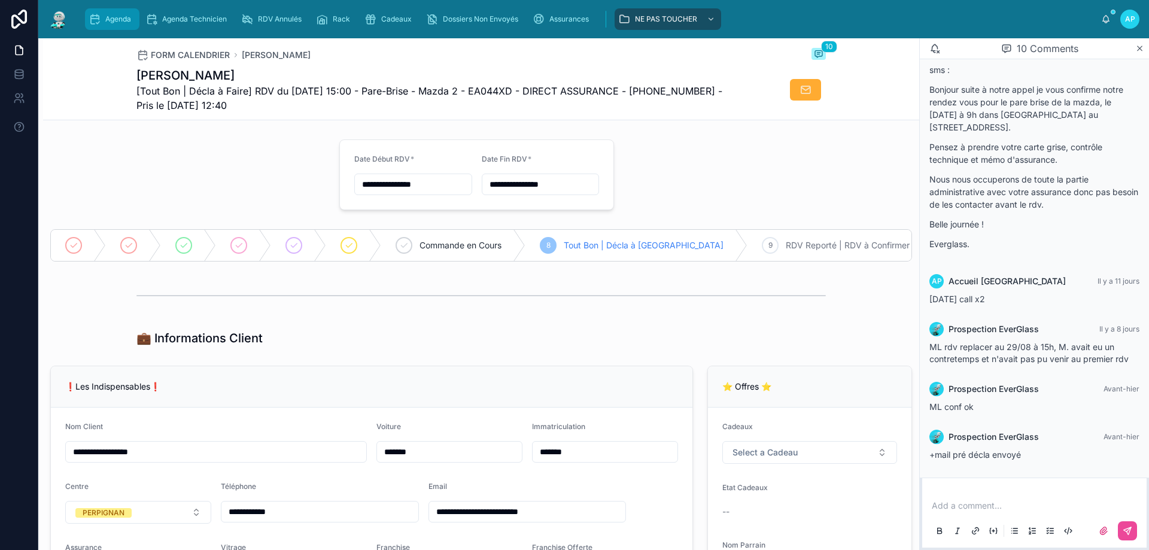
click at [127, 26] on div "Agenda" at bounding box center [112, 19] width 47 height 19
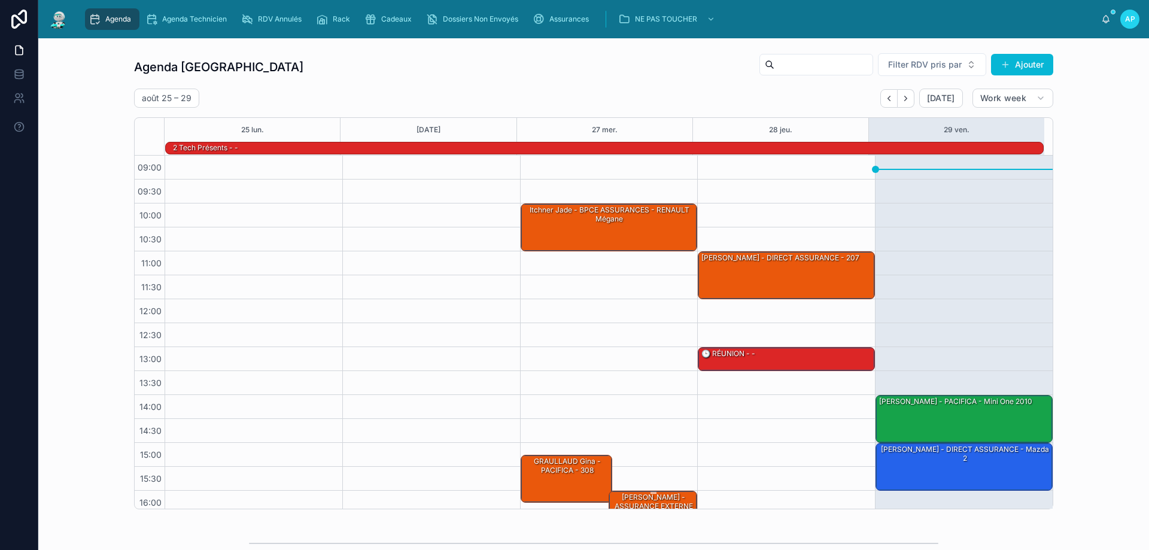
scroll to position [78, 0]
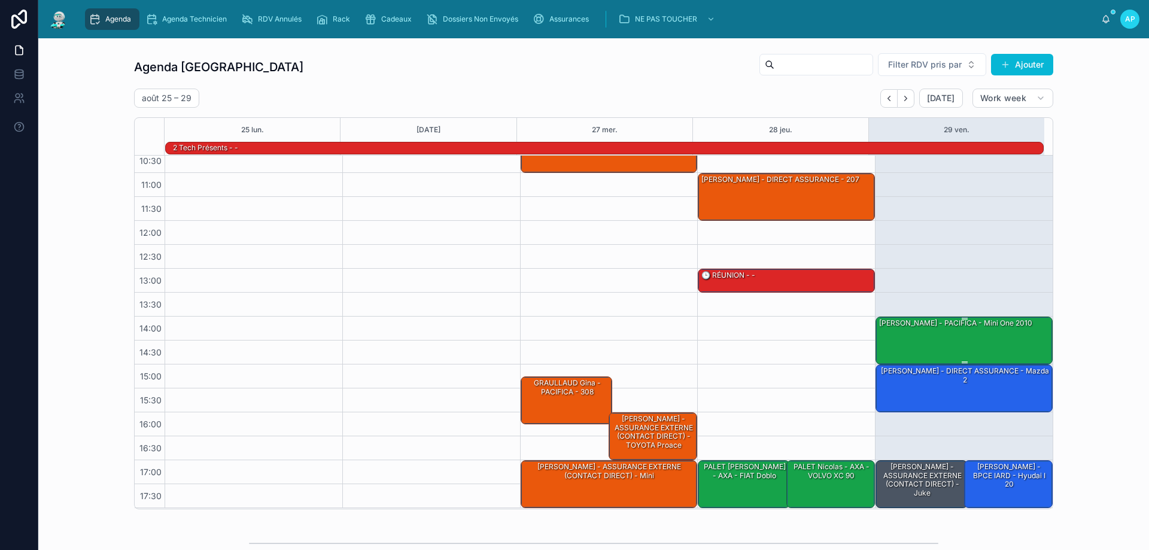
click at [936, 330] on div "[PERSON_NAME] - PACIFICA - mini one 2010" at bounding box center [965, 339] width 174 height 45
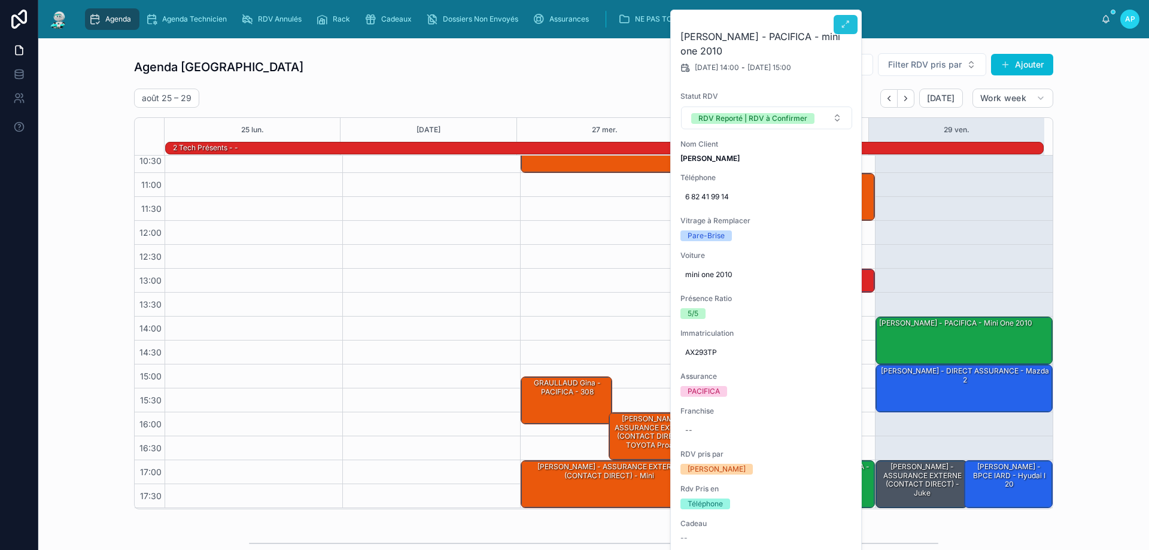
click at [845, 21] on icon at bounding box center [846, 25] width 10 height 10
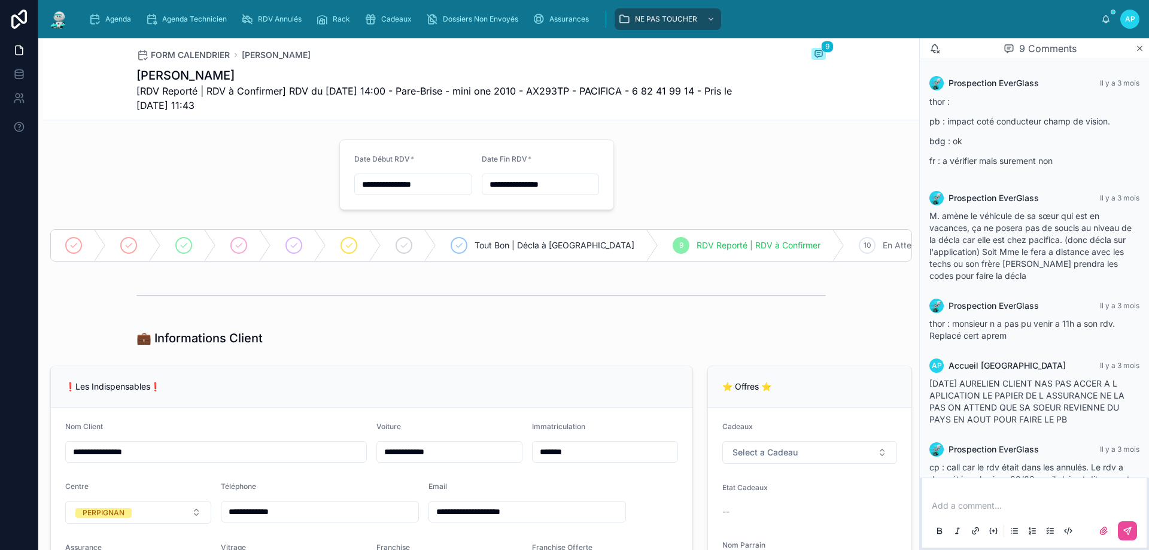
scroll to position [561, 0]
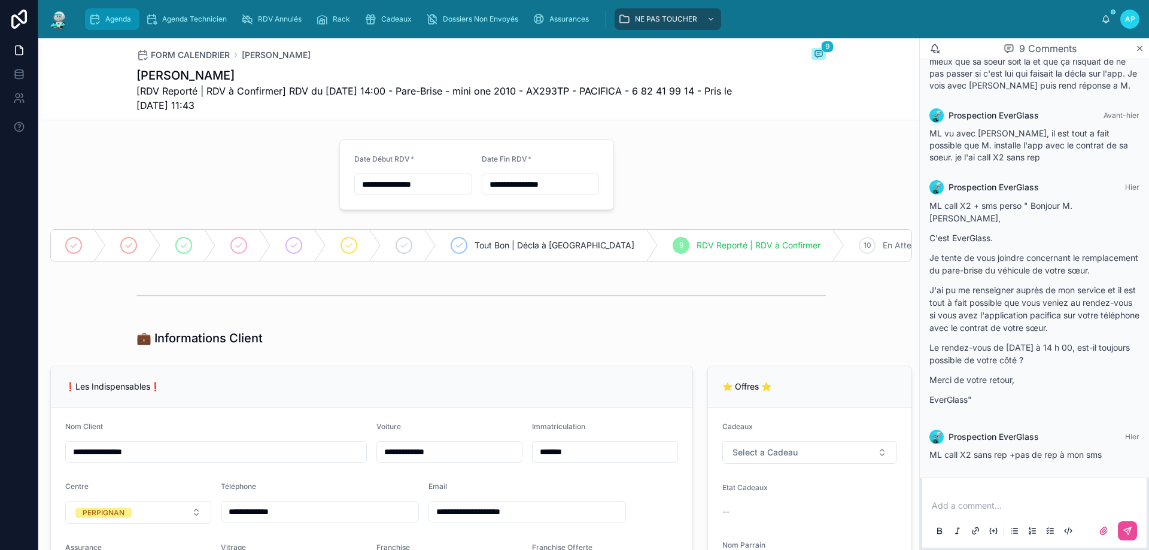
click at [135, 14] on div "Agenda" at bounding box center [112, 19] width 47 height 19
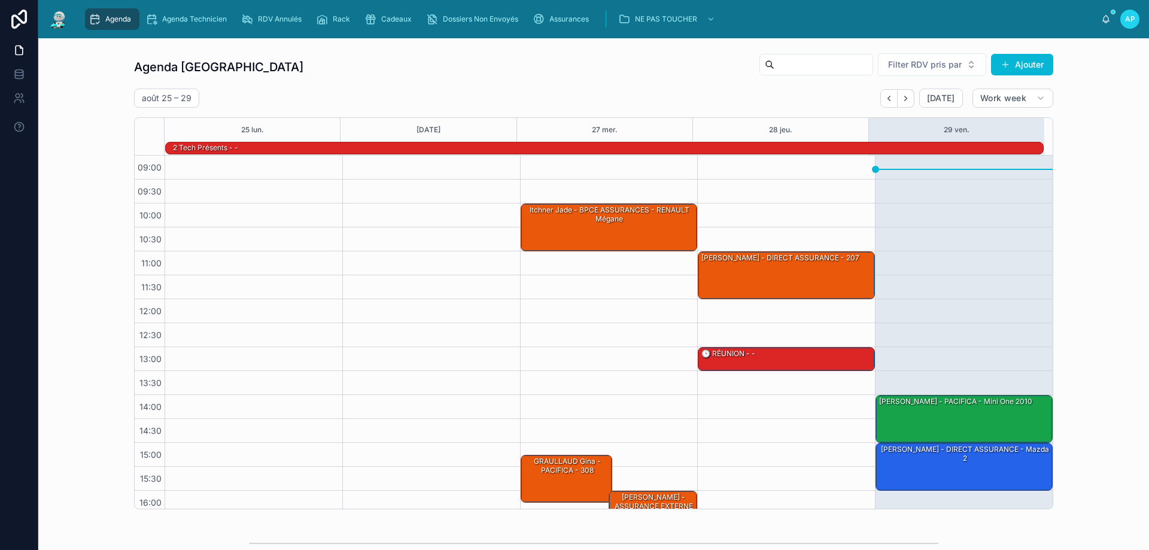
scroll to position [78, 0]
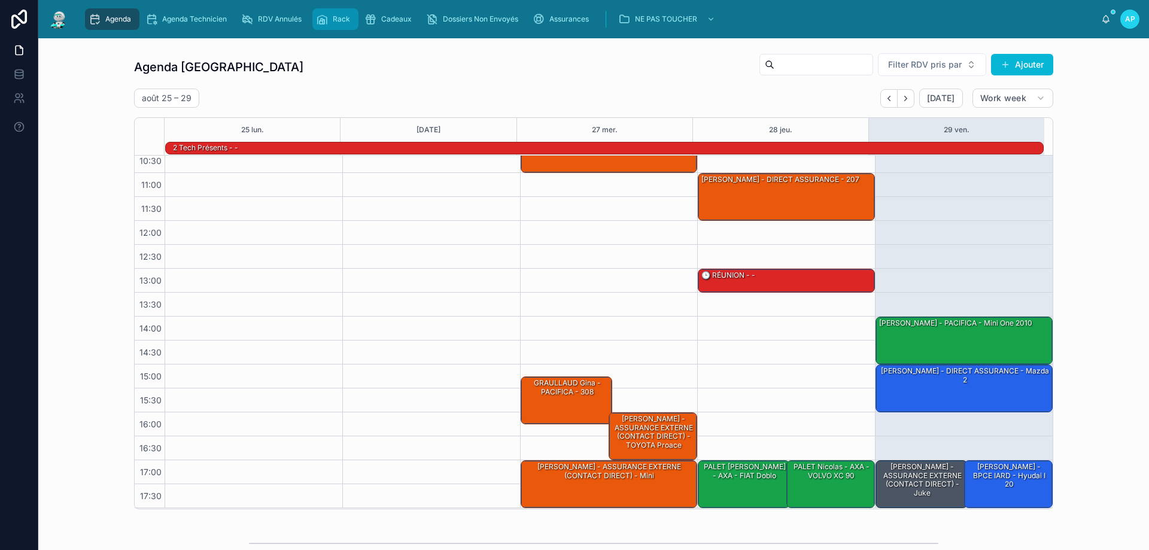
click at [336, 14] on div "Rack" at bounding box center [335, 19] width 39 height 19
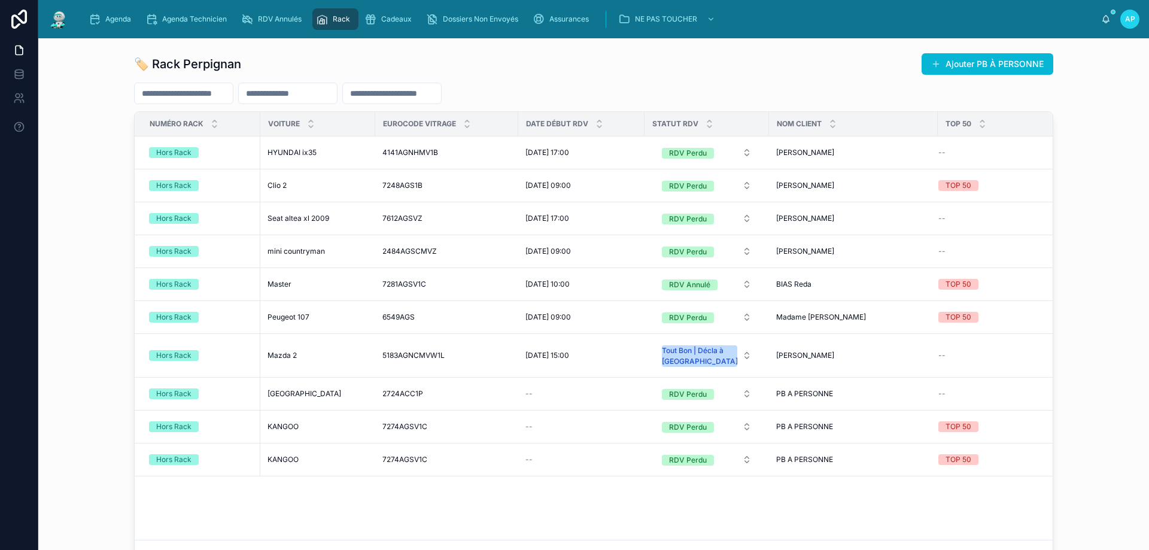
scroll to position [830, 0]
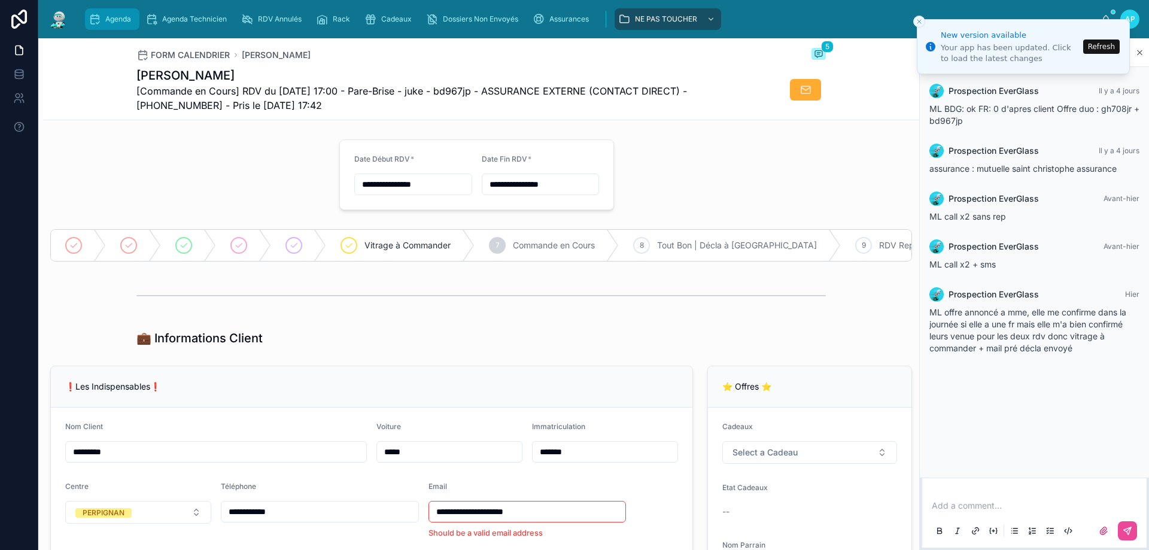
click at [93, 13] on div "Agenda" at bounding box center [112, 19] width 47 height 19
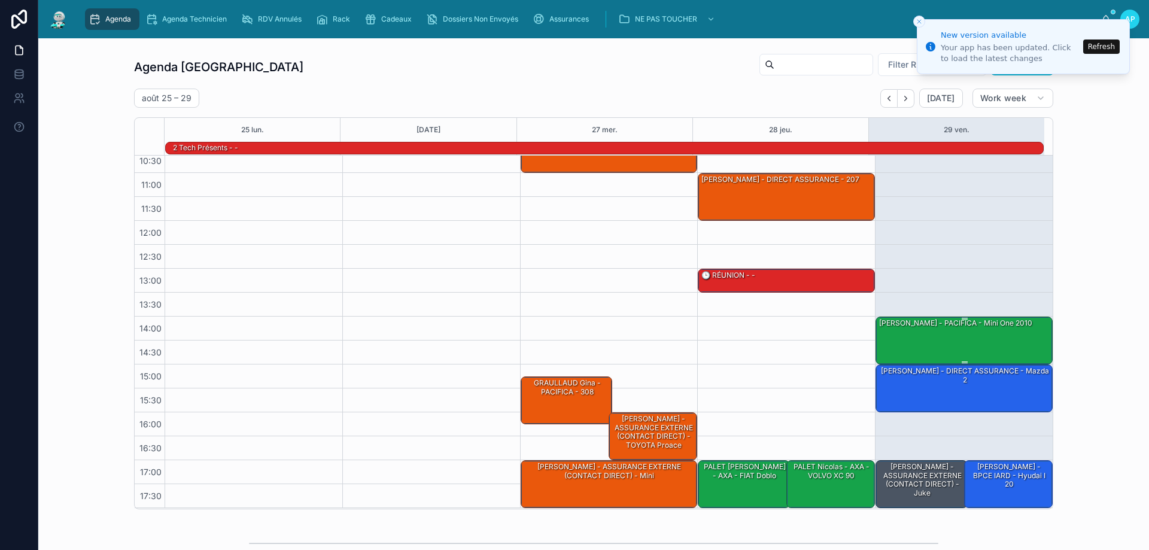
scroll to position [78, 0]
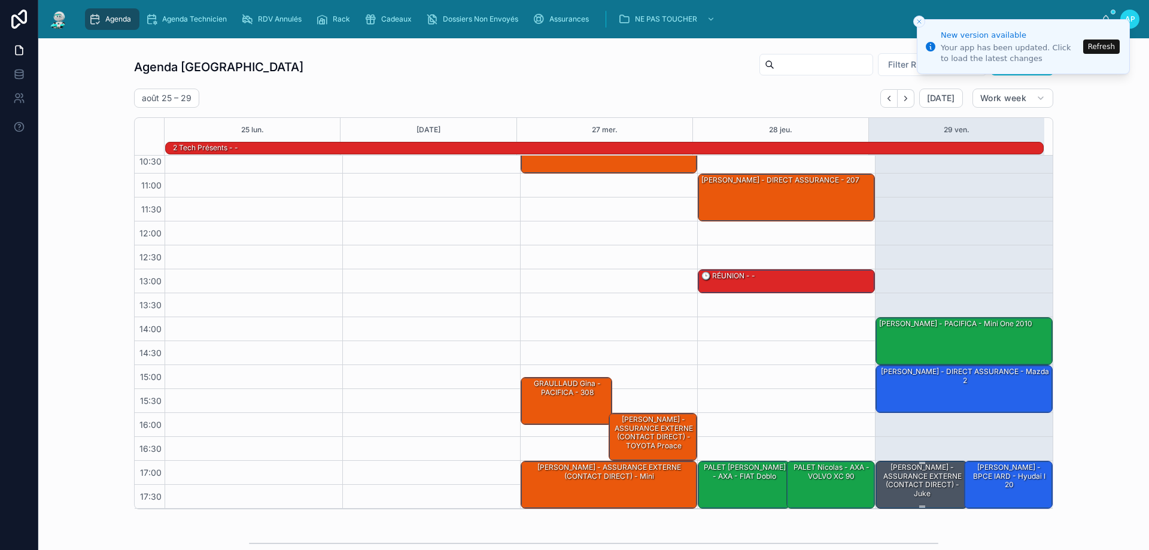
click at [907, 485] on div "[PERSON_NAME] - ASSURANCE EXTERNE (CONTACT DIRECT) - juke" at bounding box center [922, 480] width 89 height 37
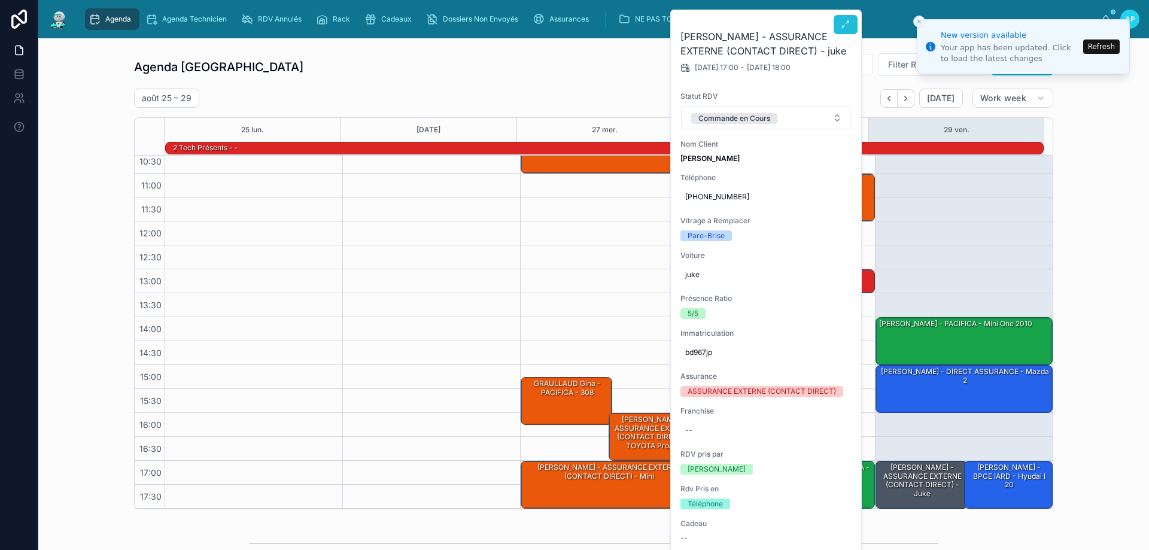
click at [839, 25] on button at bounding box center [845, 24] width 24 height 19
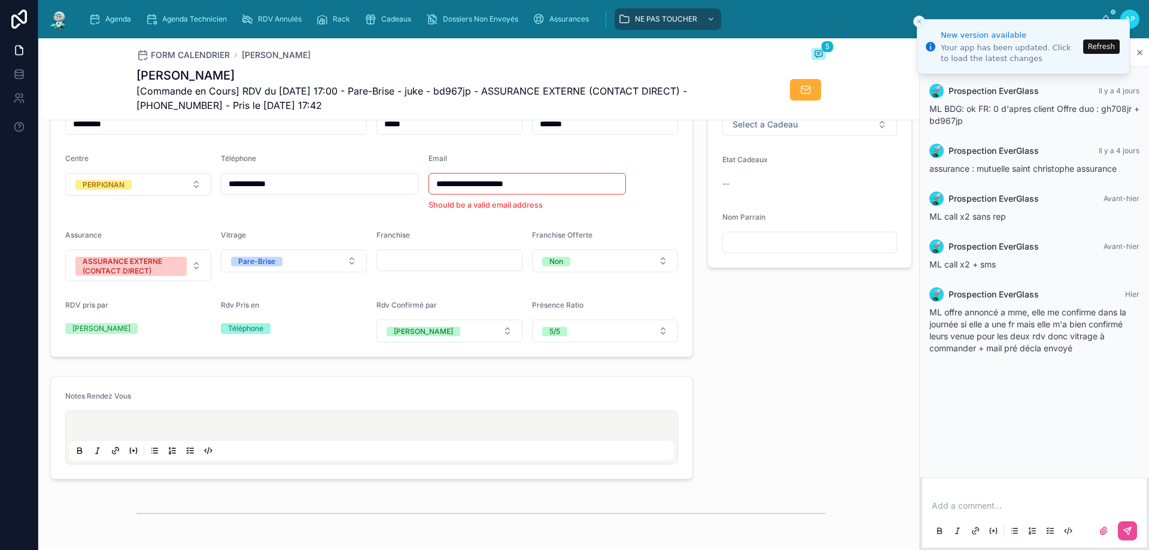
scroll to position [419, 0]
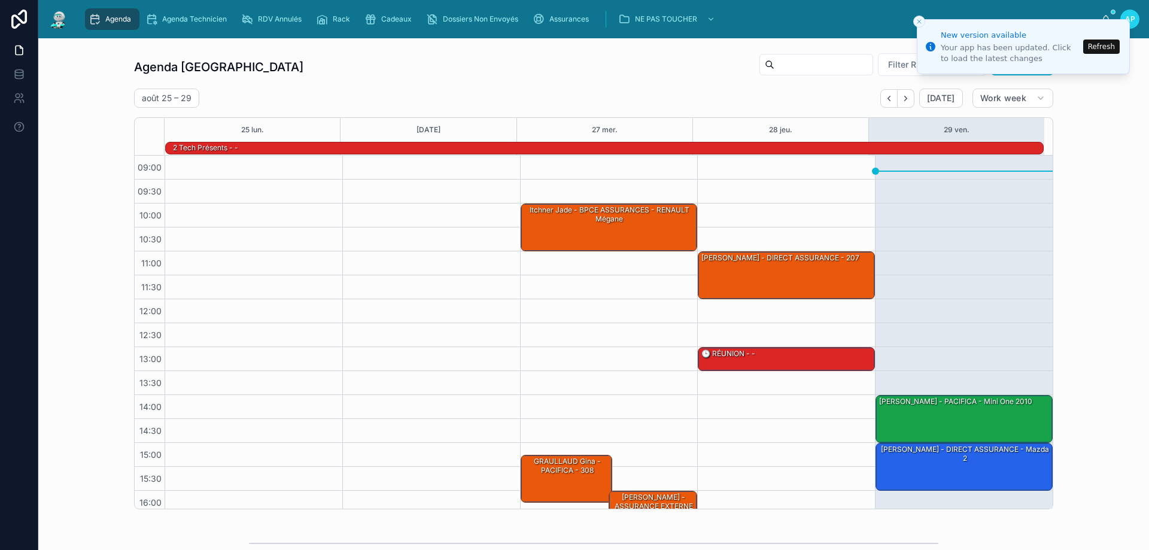
scroll to position [78, 0]
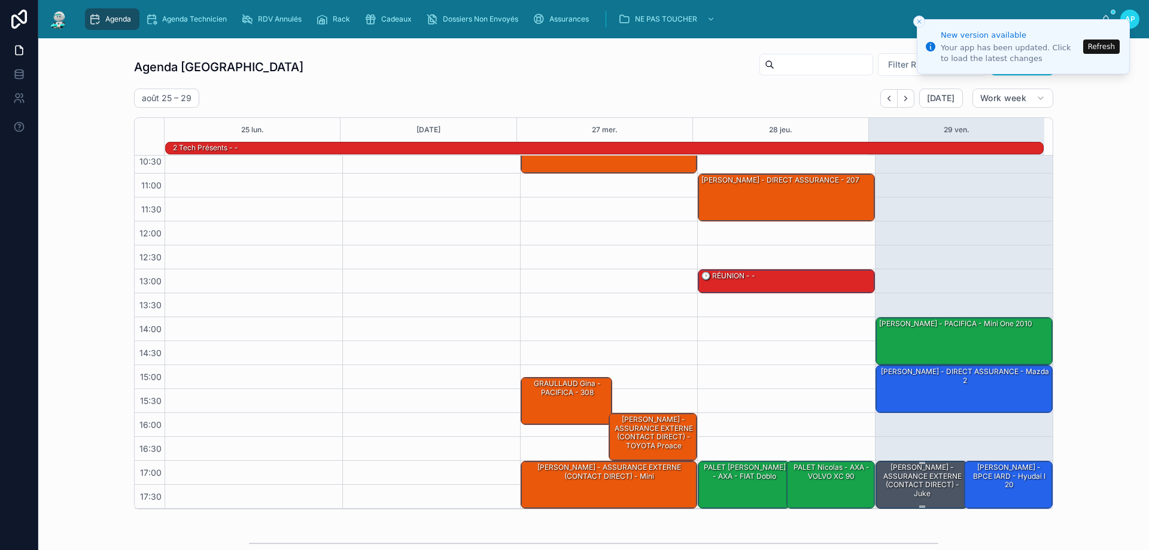
click at [901, 485] on div "[PERSON_NAME] - ASSURANCE EXTERNE (CONTACT DIRECT) - juke" at bounding box center [922, 480] width 89 height 37
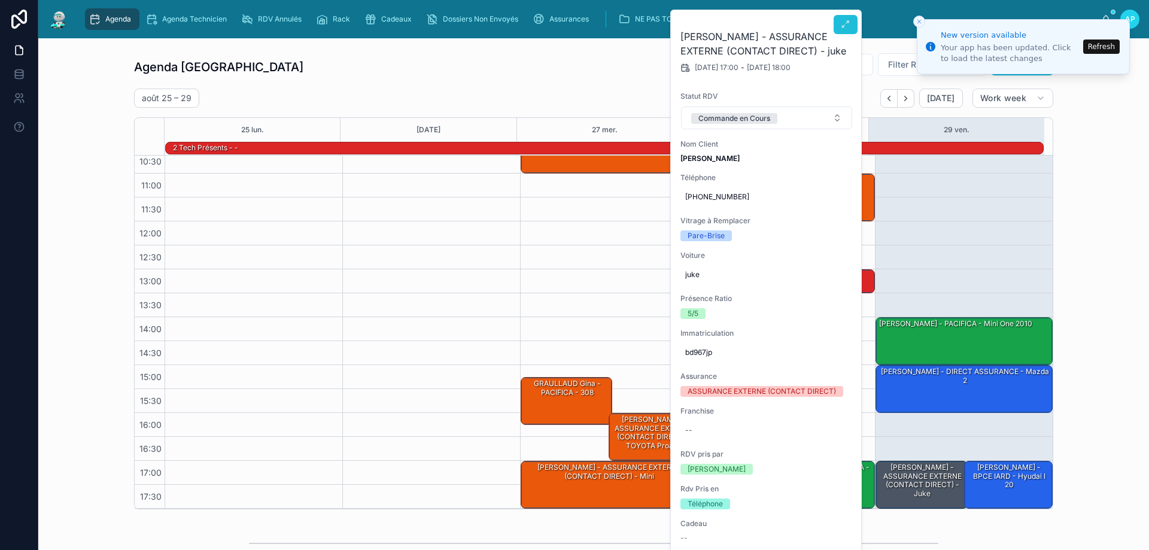
click at [835, 21] on button at bounding box center [845, 24] width 24 height 19
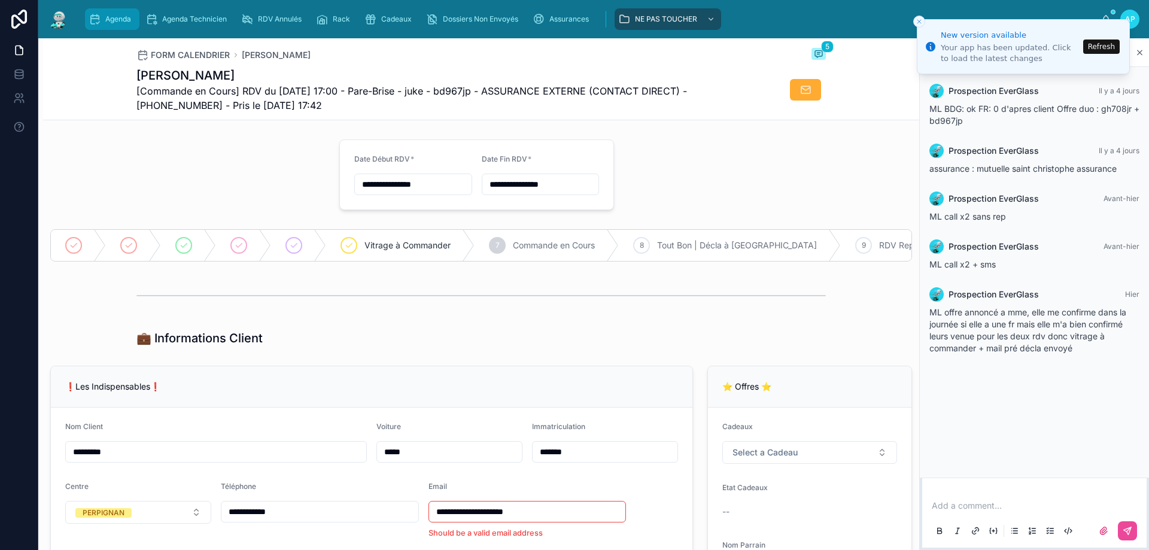
click at [118, 10] on div "Agenda" at bounding box center [112, 19] width 47 height 19
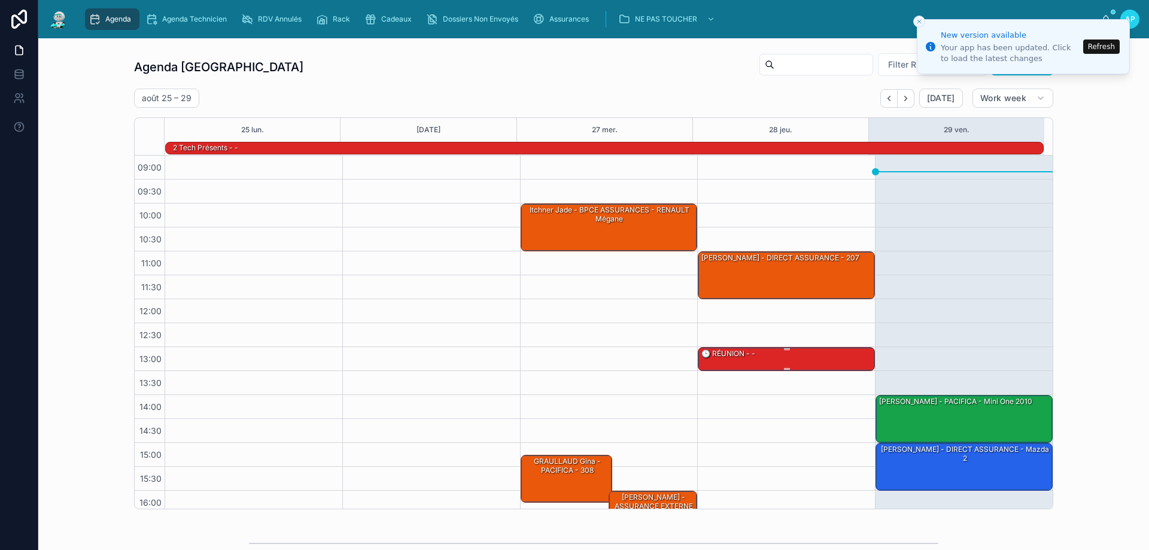
scroll to position [78, 0]
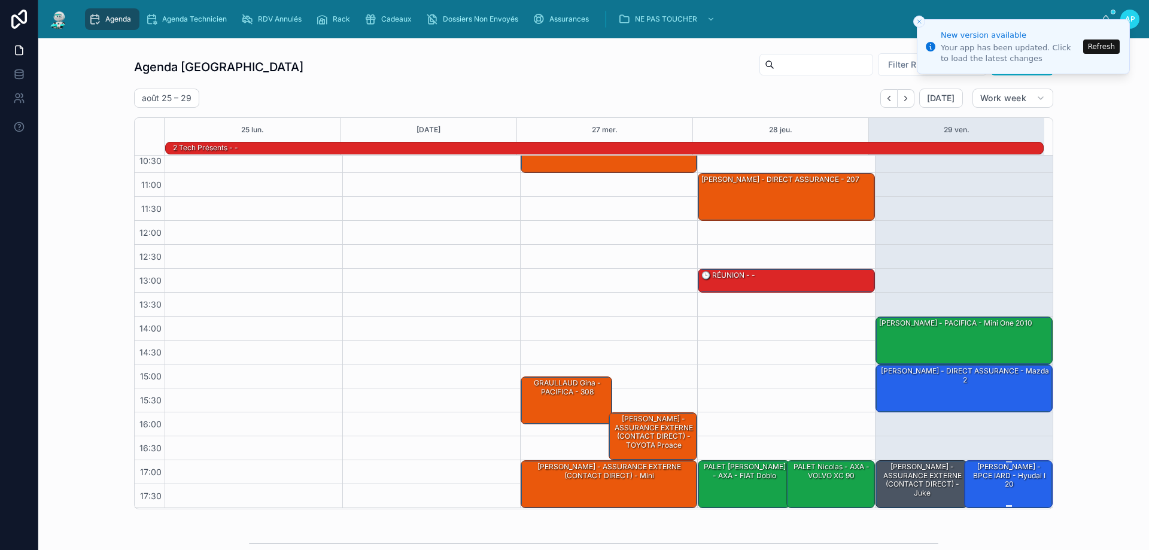
click at [1019, 491] on div "[PERSON_NAME] - BPCE IARD - hyudai i 20" at bounding box center [1008, 483] width 85 height 45
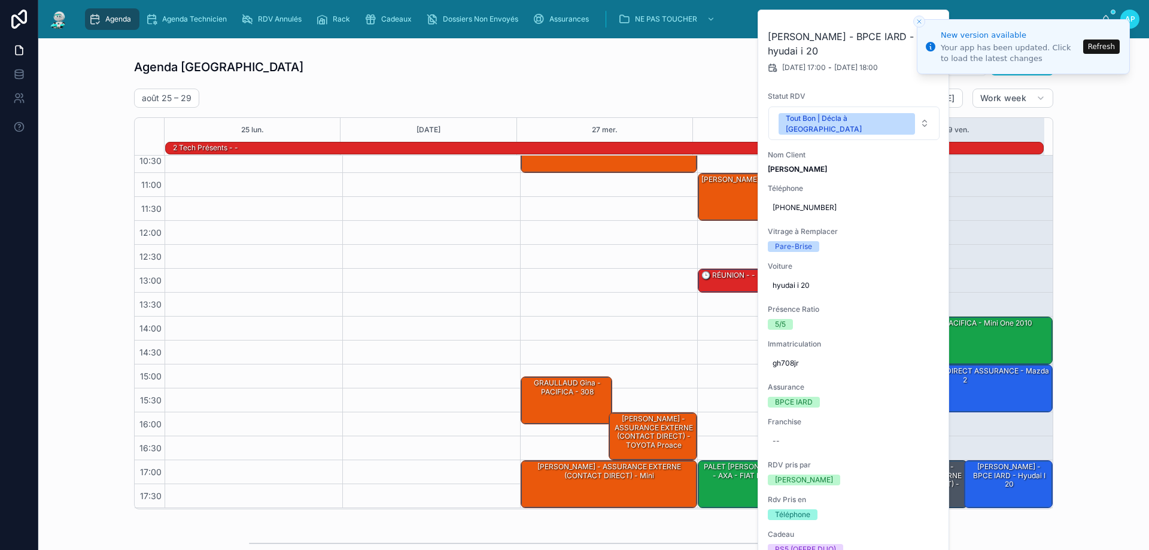
click at [918, 23] on line "Close toast" at bounding box center [919, 22] width 4 height 4
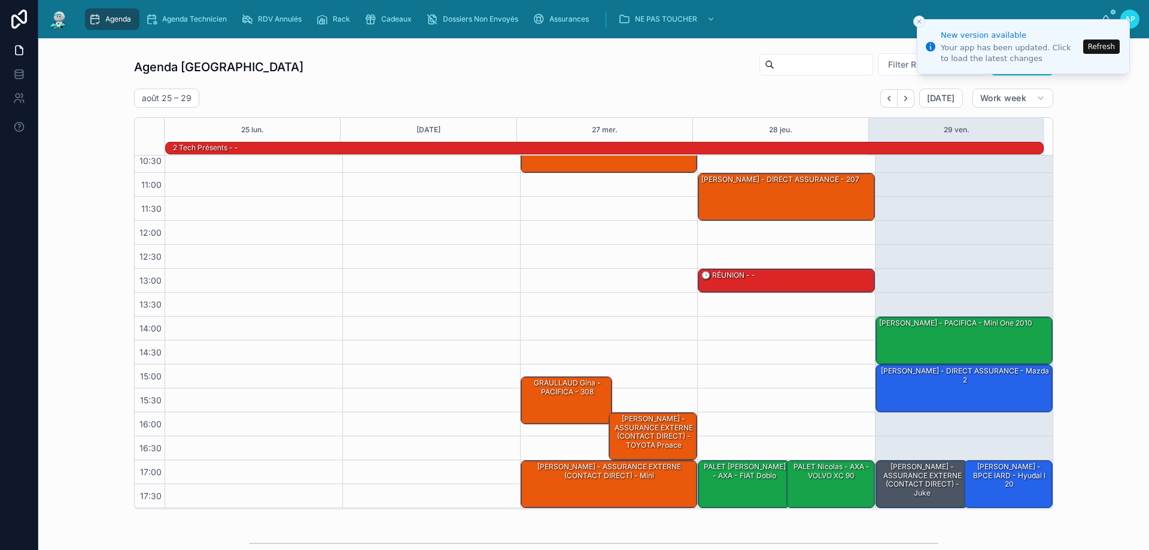
click at [918, 23] on line "Close toast" at bounding box center [919, 22] width 4 height 4
click at [1098, 45] on button "Refresh" at bounding box center [1101, 46] width 36 height 14
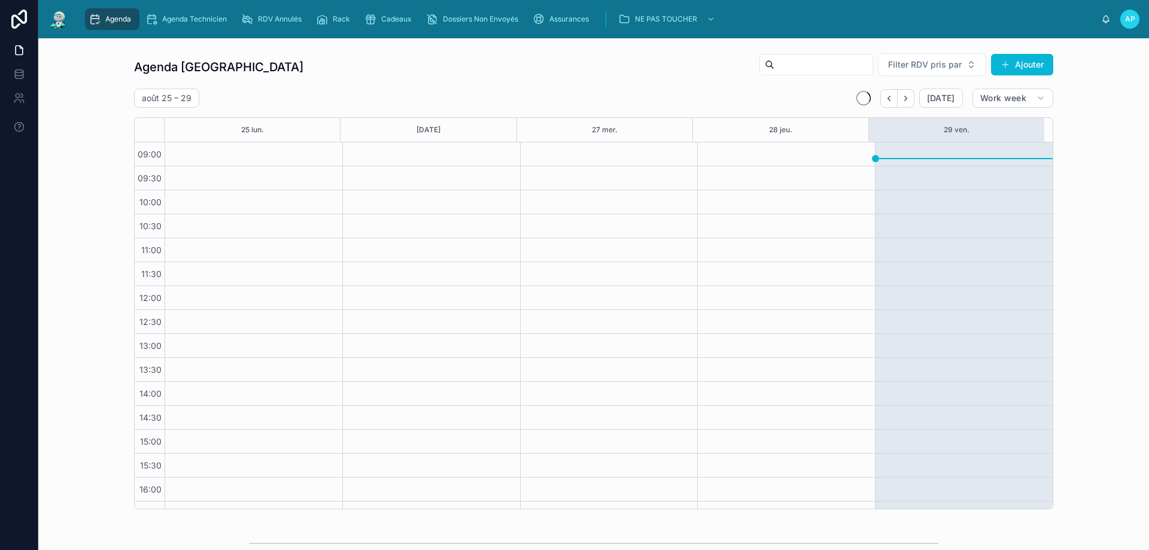
scroll to position [65, 0]
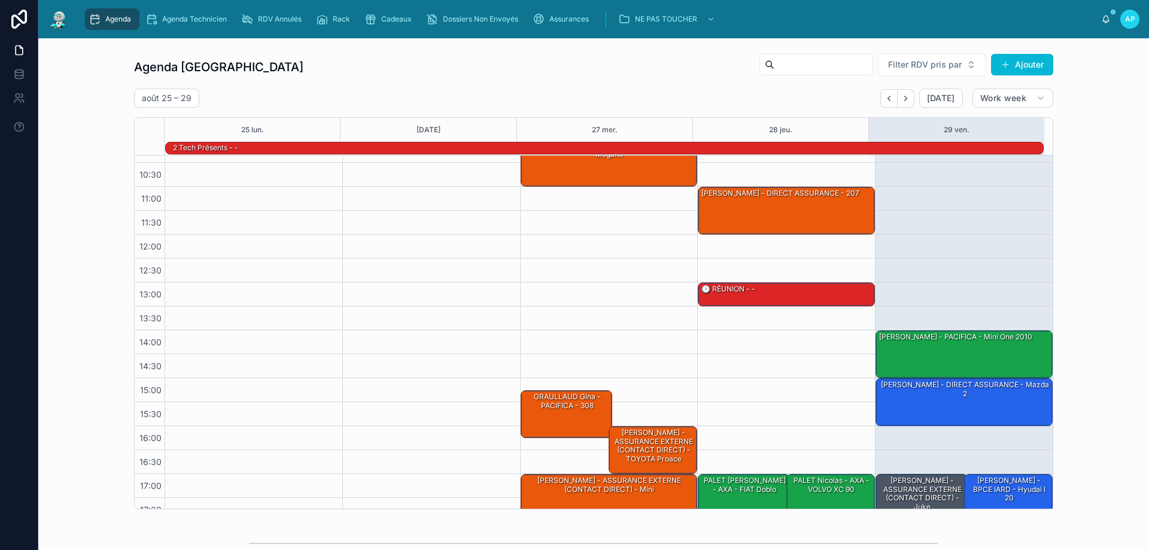
click at [110, 17] on span "Agenda" at bounding box center [118, 19] width 26 height 10
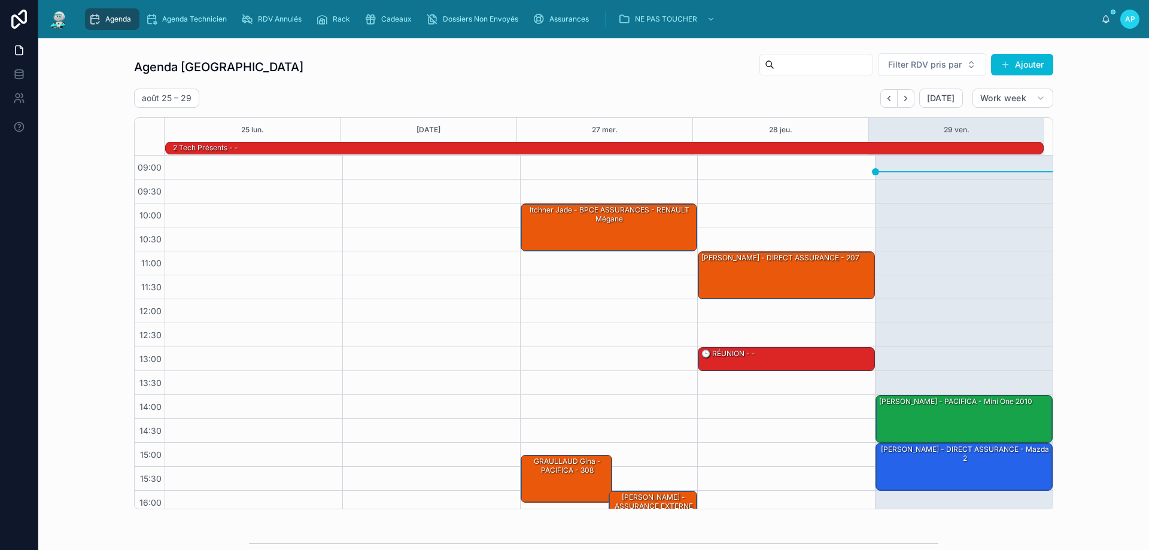
scroll to position [78, 0]
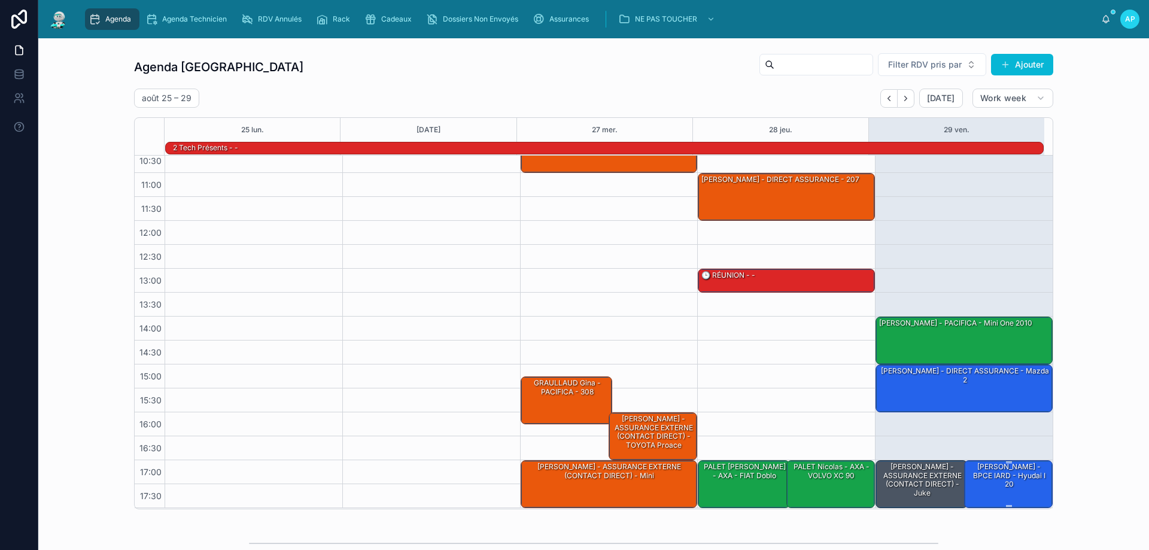
click at [1018, 483] on div "[PERSON_NAME] - BPCE IARD - hyudai i 20" at bounding box center [1008, 483] width 85 height 45
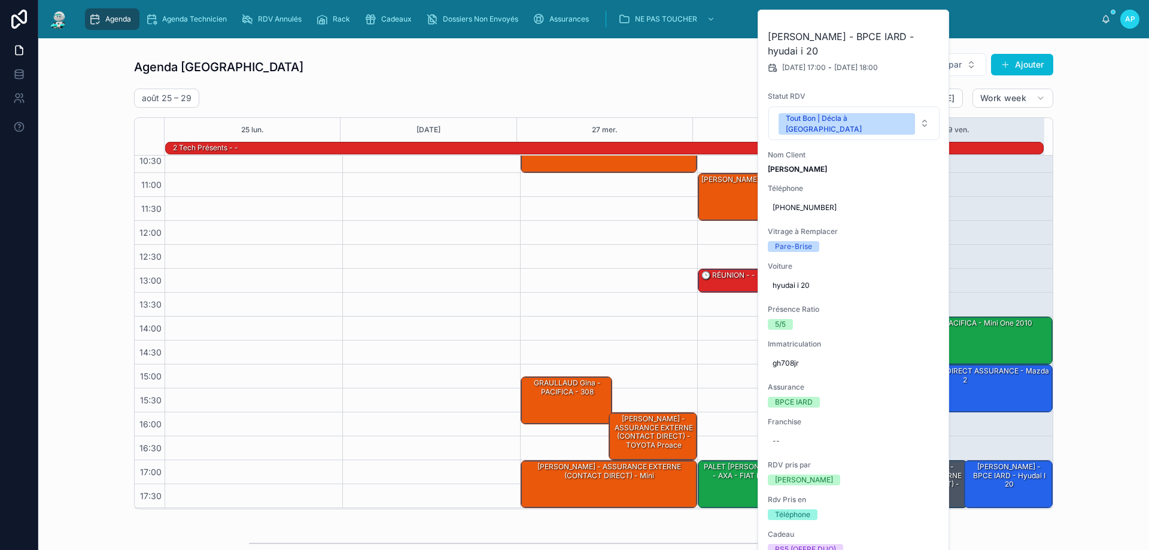
click at [992, 204] on div "14:00 – 15:00 Jéremy JAUDOUIN - PACIFICA - mini one 2010 15:00 – 16:00 Bertrand…" at bounding box center [964, 292] width 178 height 431
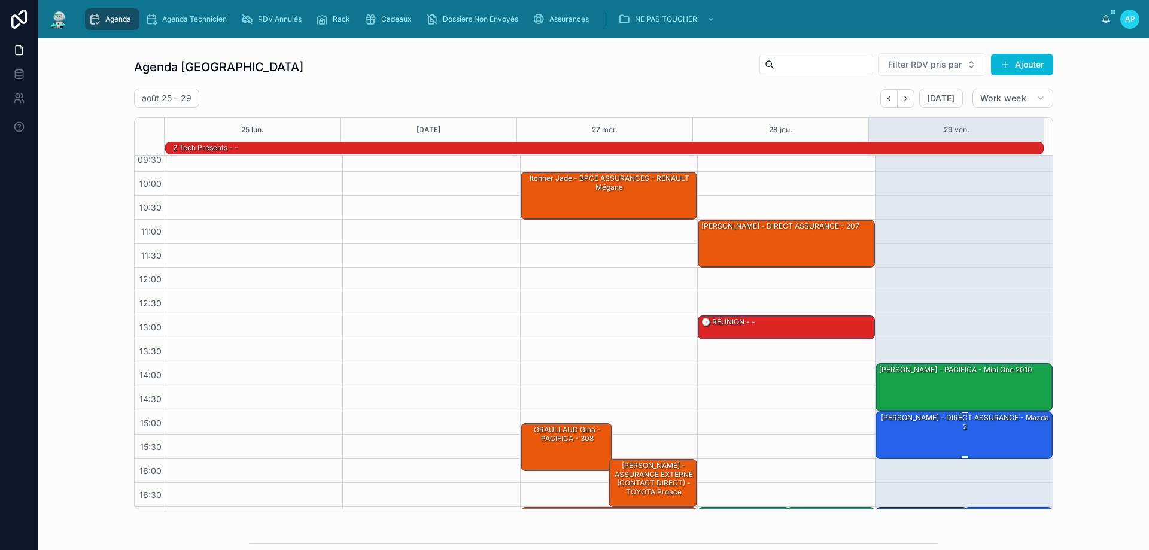
scroll to position [78, 0]
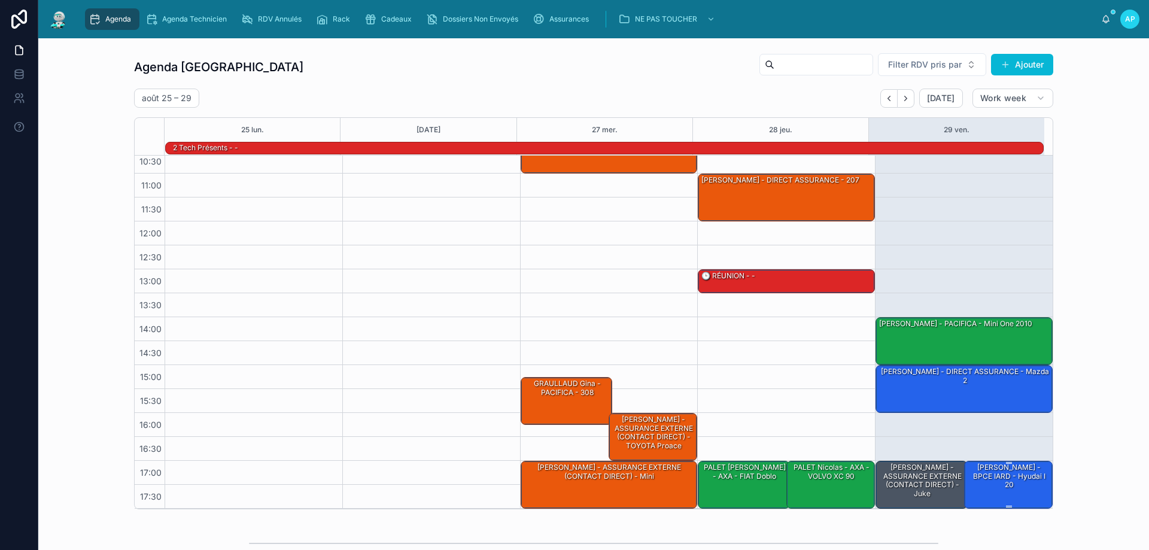
click at [981, 485] on div "[PERSON_NAME] - BPCE IARD - hyudai i 20" at bounding box center [1008, 483] width 85 height 45
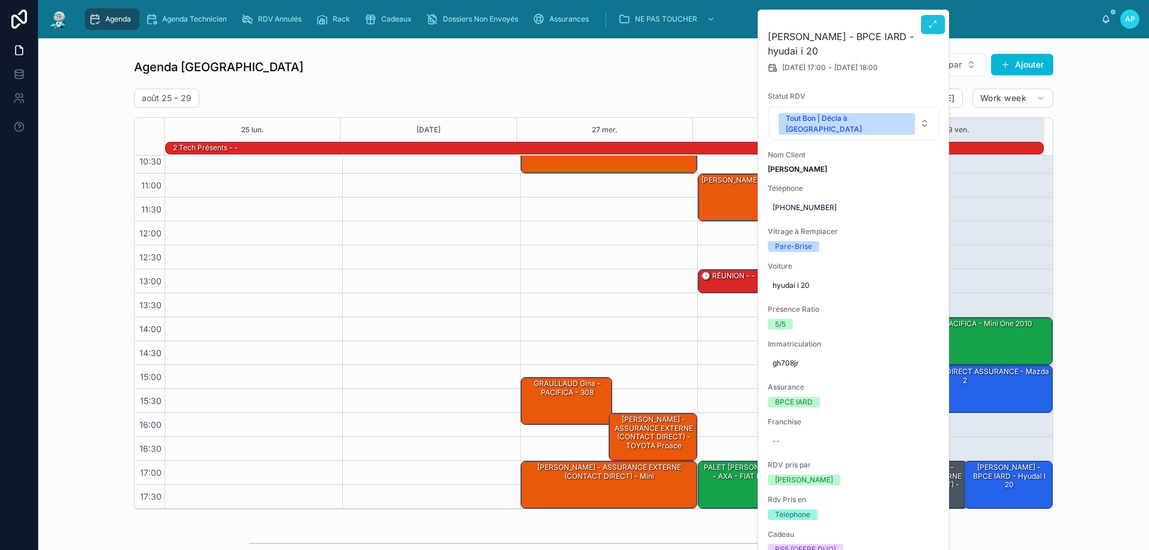
click at [938, 25] on button at bounding box center [933, 24] width 24 height 19
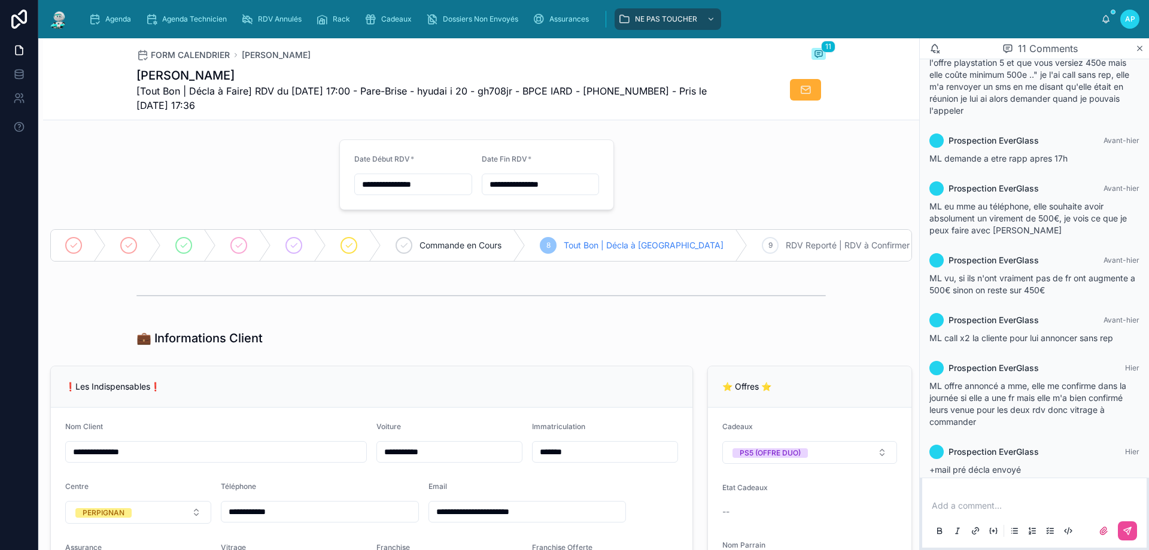
scroll to position [327, 0]
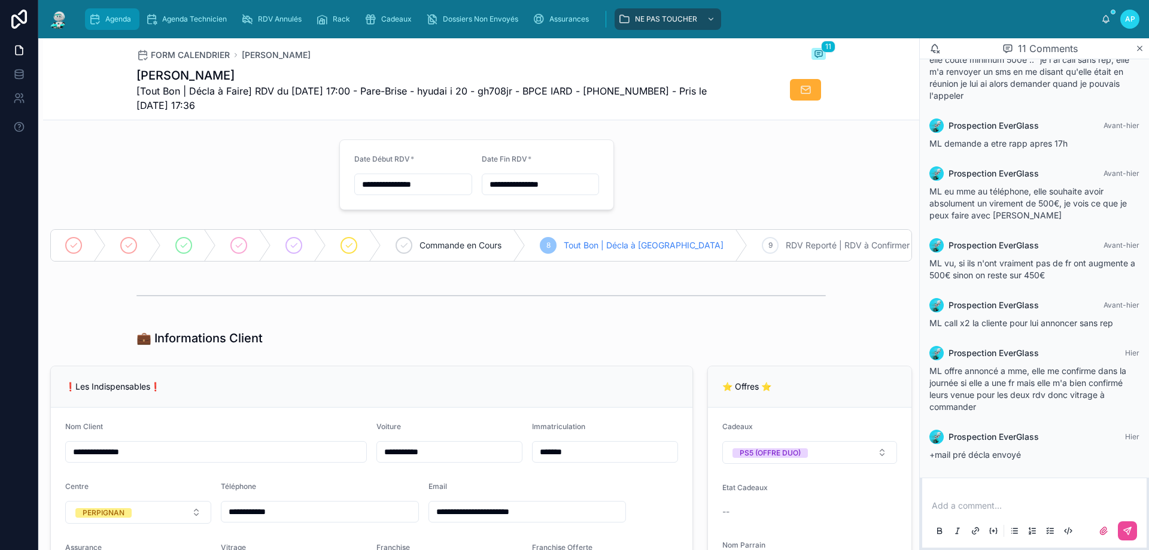
click at [130, 10] on div "Agenda" at bounding box center [112, 19] width 47 height 19
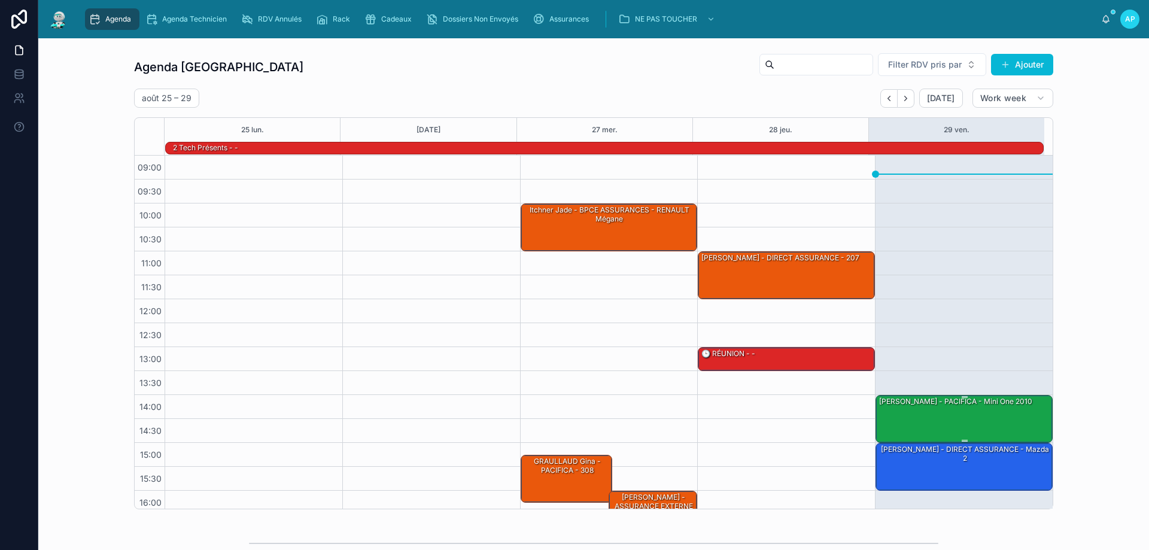
scroll to position [60, 0]
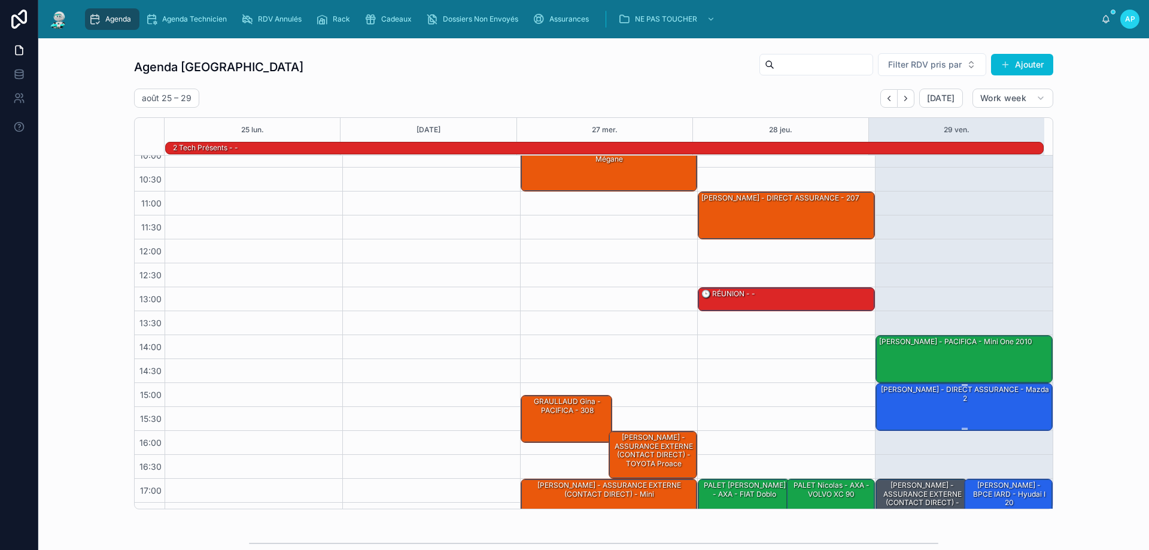
click at [940, 401] on div "[PERSON_NAME] - DIRECT ASSURANCE - Mazda 2" at bounding box center [965, 394] width 174 height 20
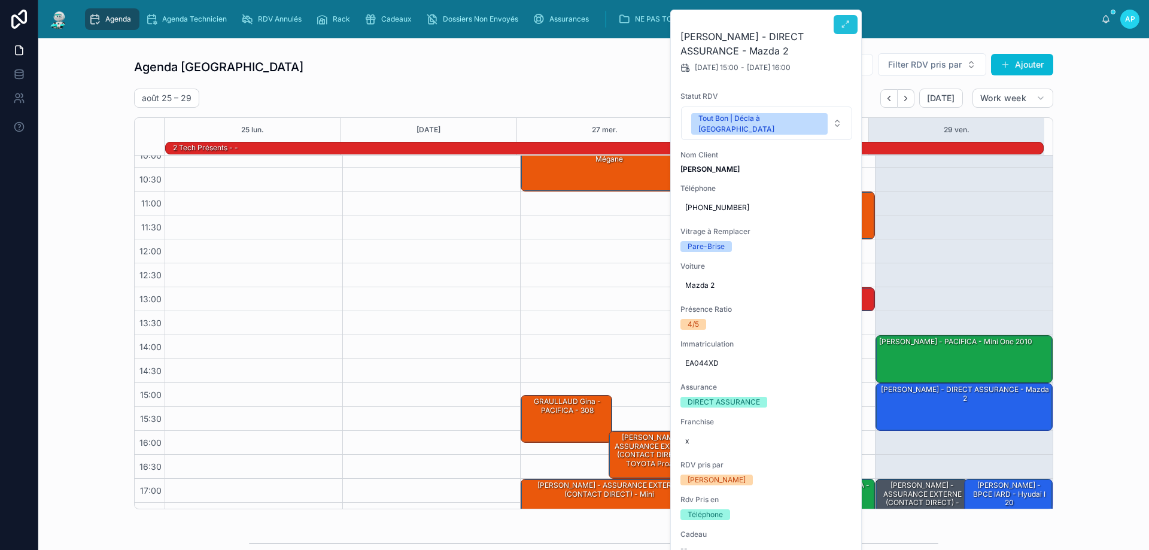
click at [847, 21] on icon at bounding box center [846, 25] width 10 height 10
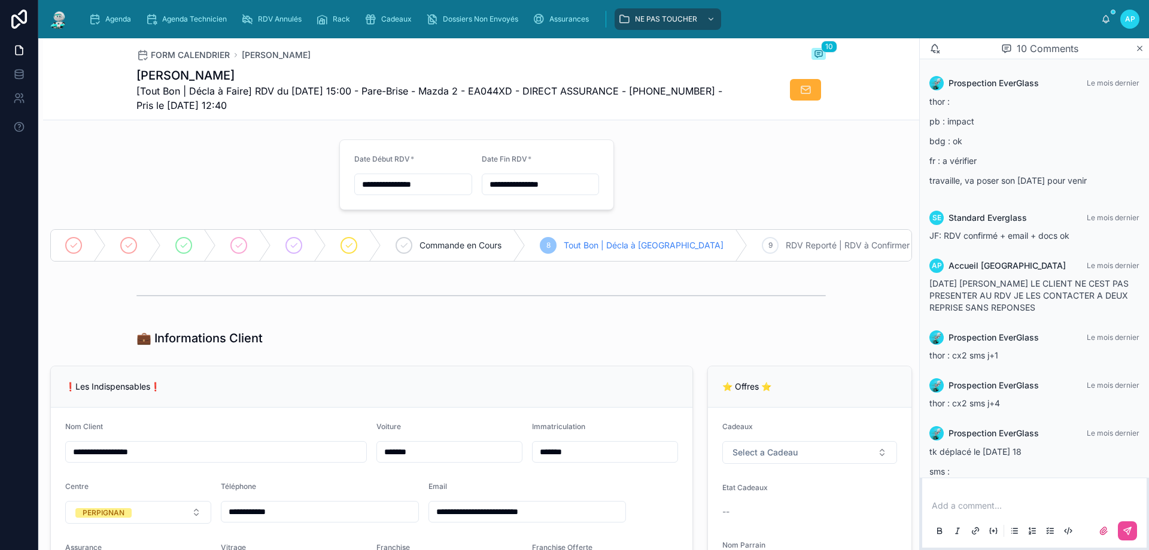
scroll to position [401, 0]
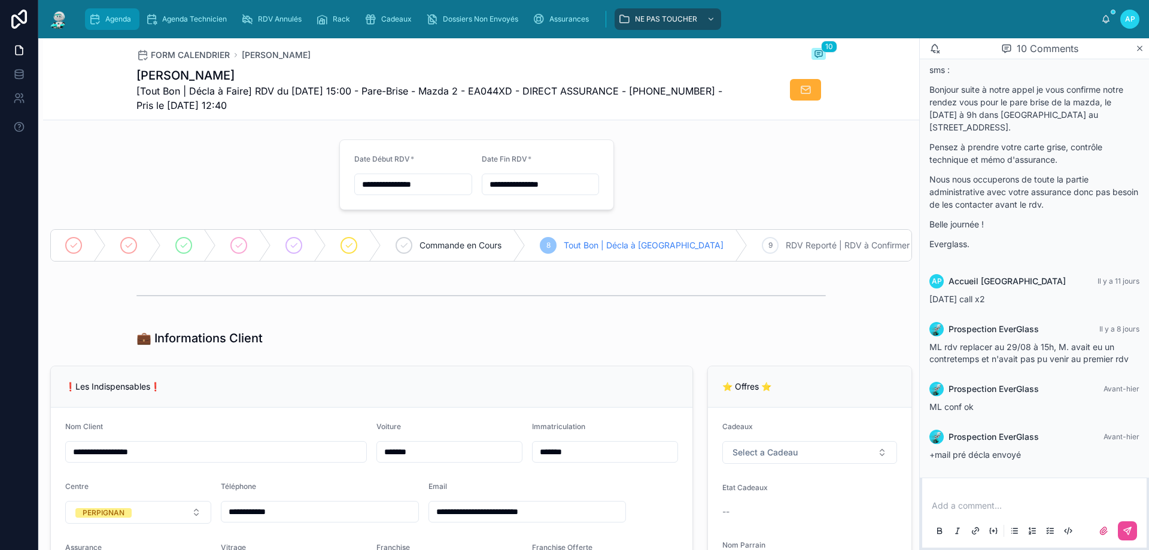
click at [136, 16] on link "Agenda" at bounding box center [112, 19] width 54 height 22
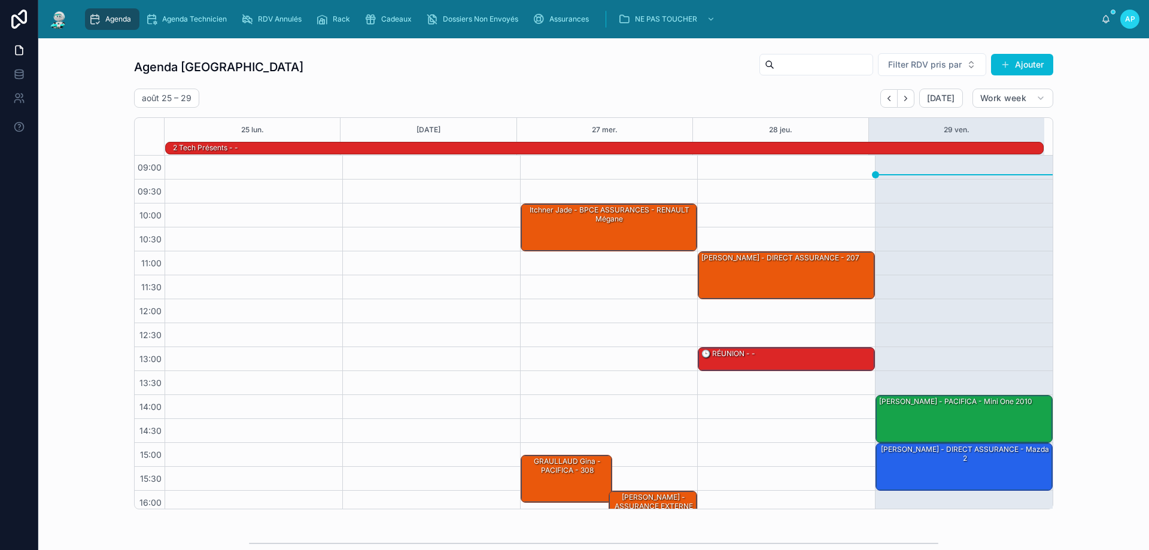
scroll to position [78, 0]
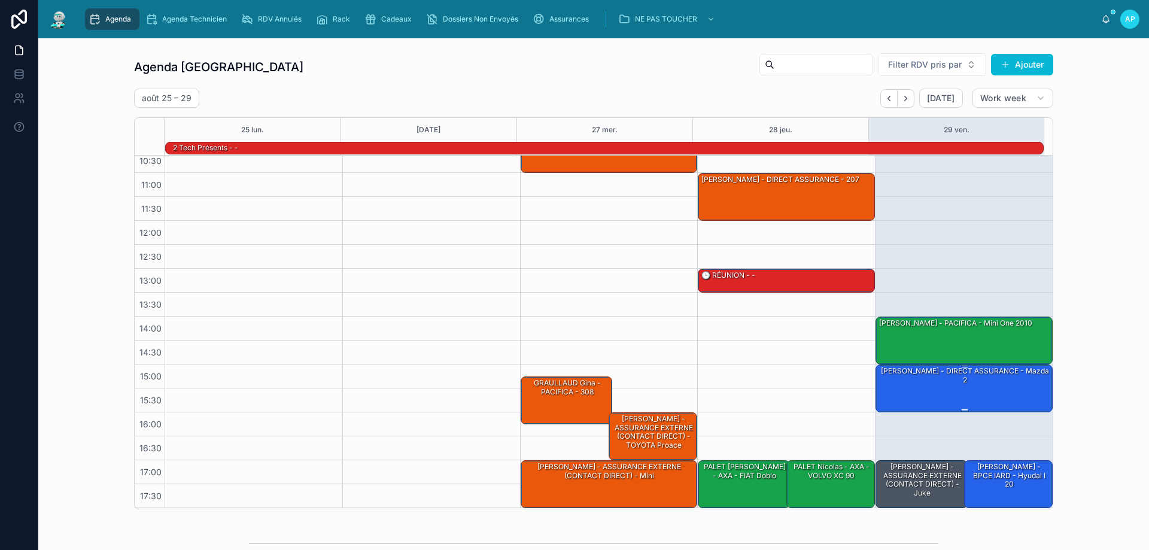
click at [965, 373] on div "[PERSON_NAME] - DIRECT ASSURANCE - Mazda 2" at bounding box center [965, 376] width 174 height 20
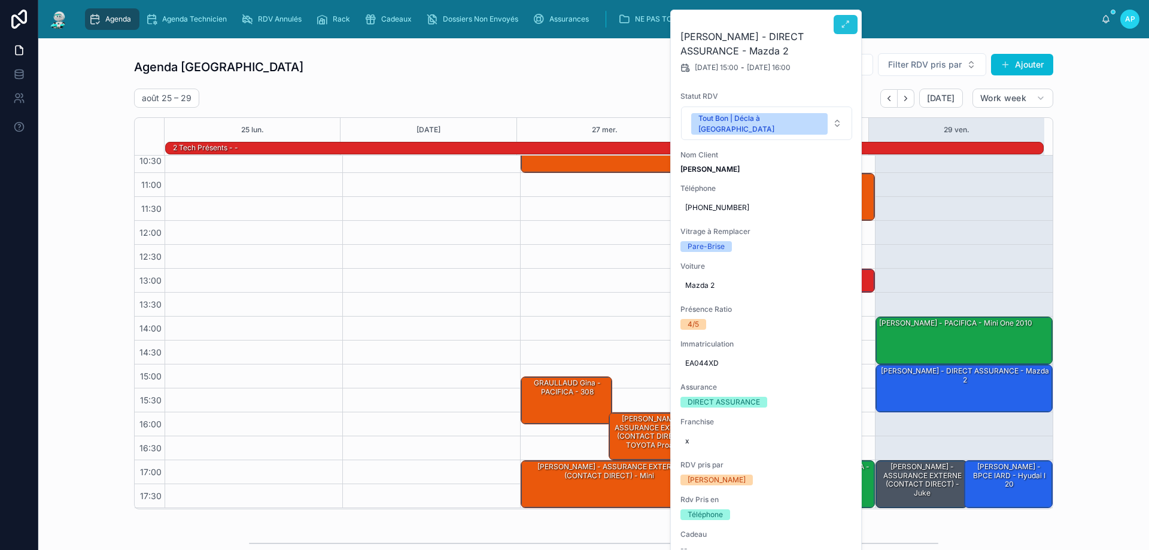
click at [847, 28] on icon at bounding box center [846, 25] width 10 height 10
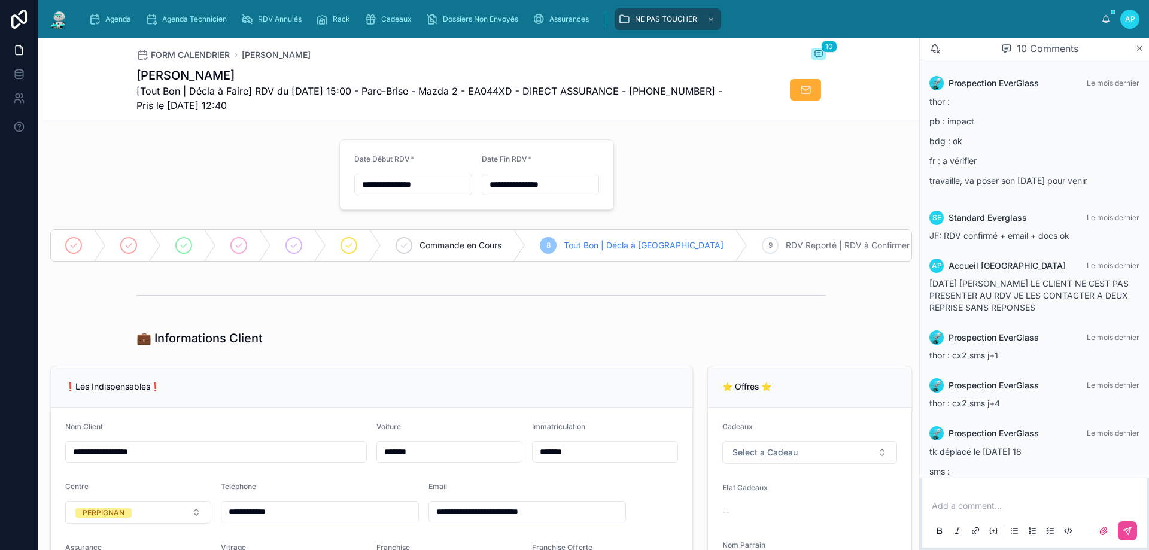
scroll to position [401, 0]
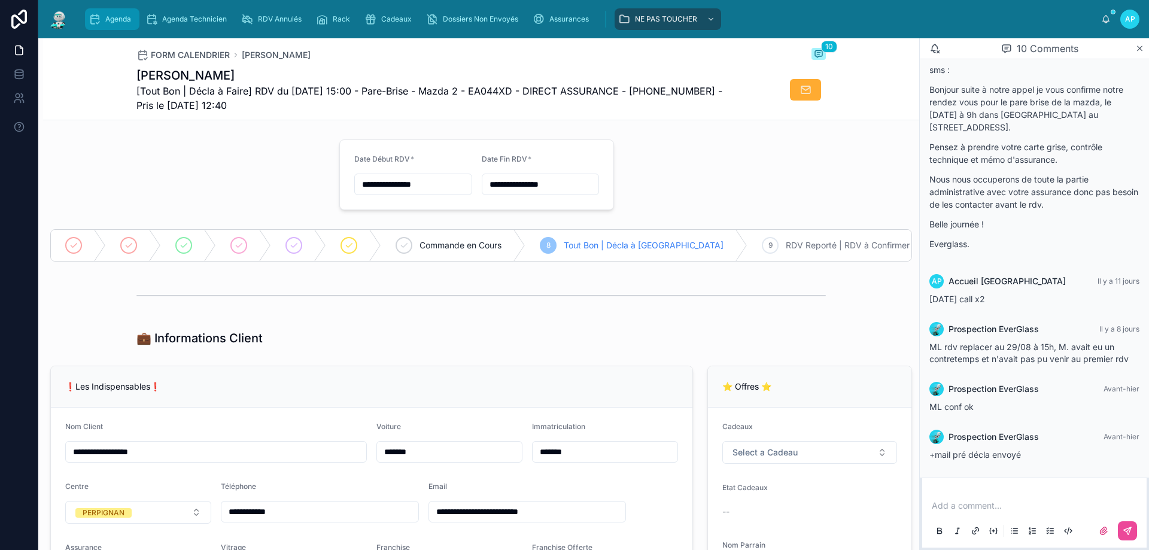
click at [111, 22] on span "Agenda" at bounding box center [118, 19] width 26 height 10
